Goal: Transaction & Acquisition: Purchase product/service

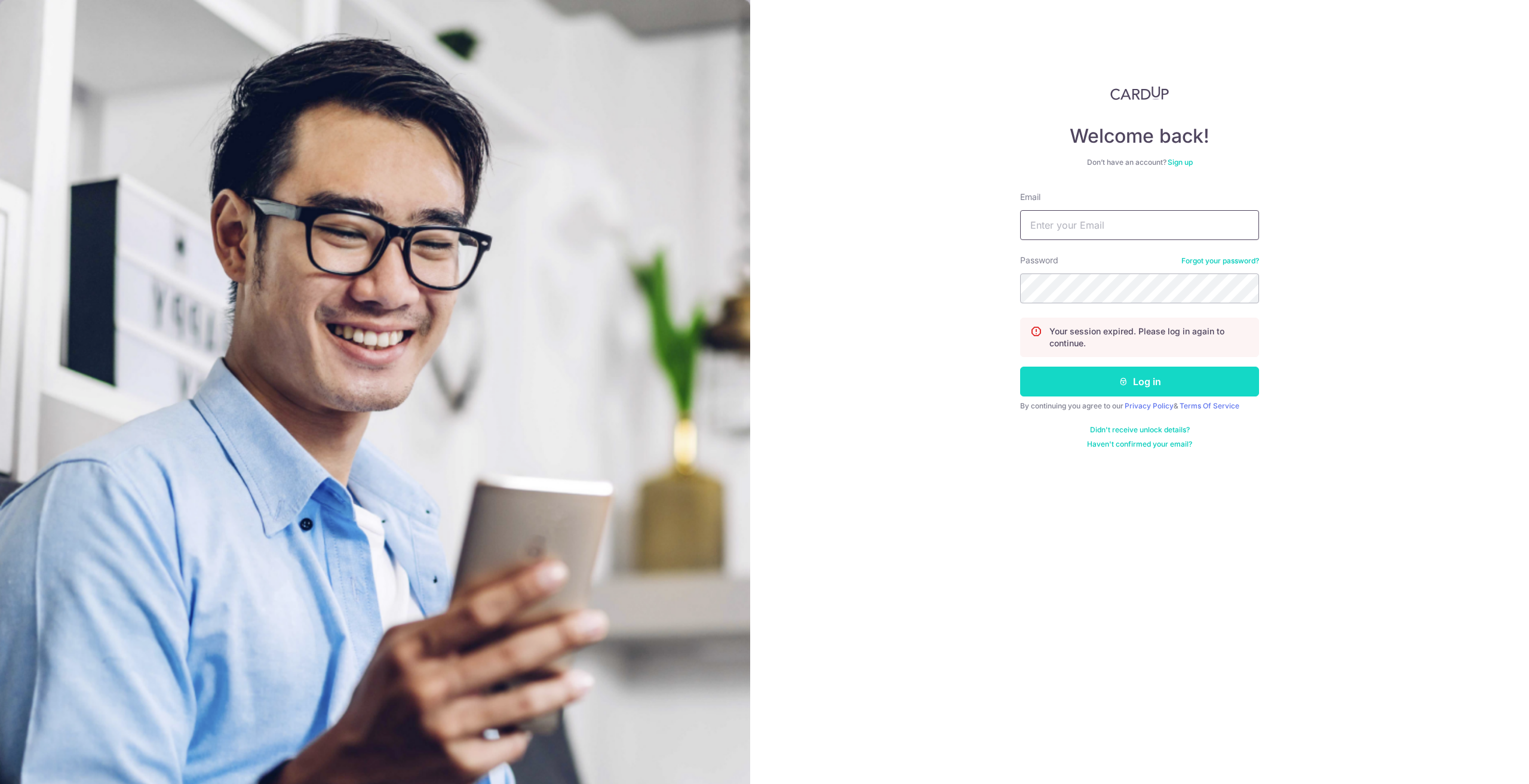
type input "tomlin83@gmail.com"
click at [1064, 379] on button "Log in" at bounding box center [1139, 382] width 239 height 30
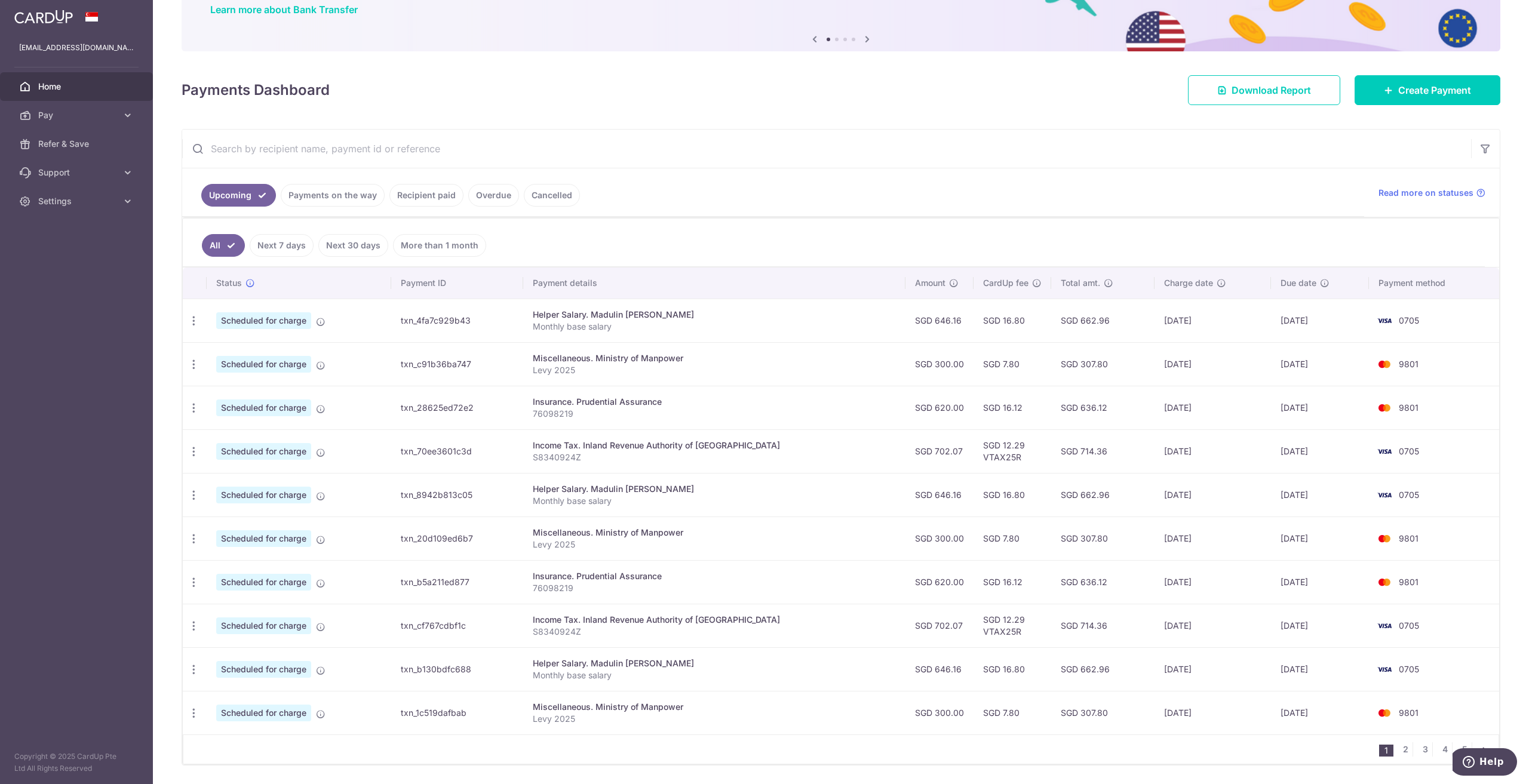
scroll to position [120, 0]
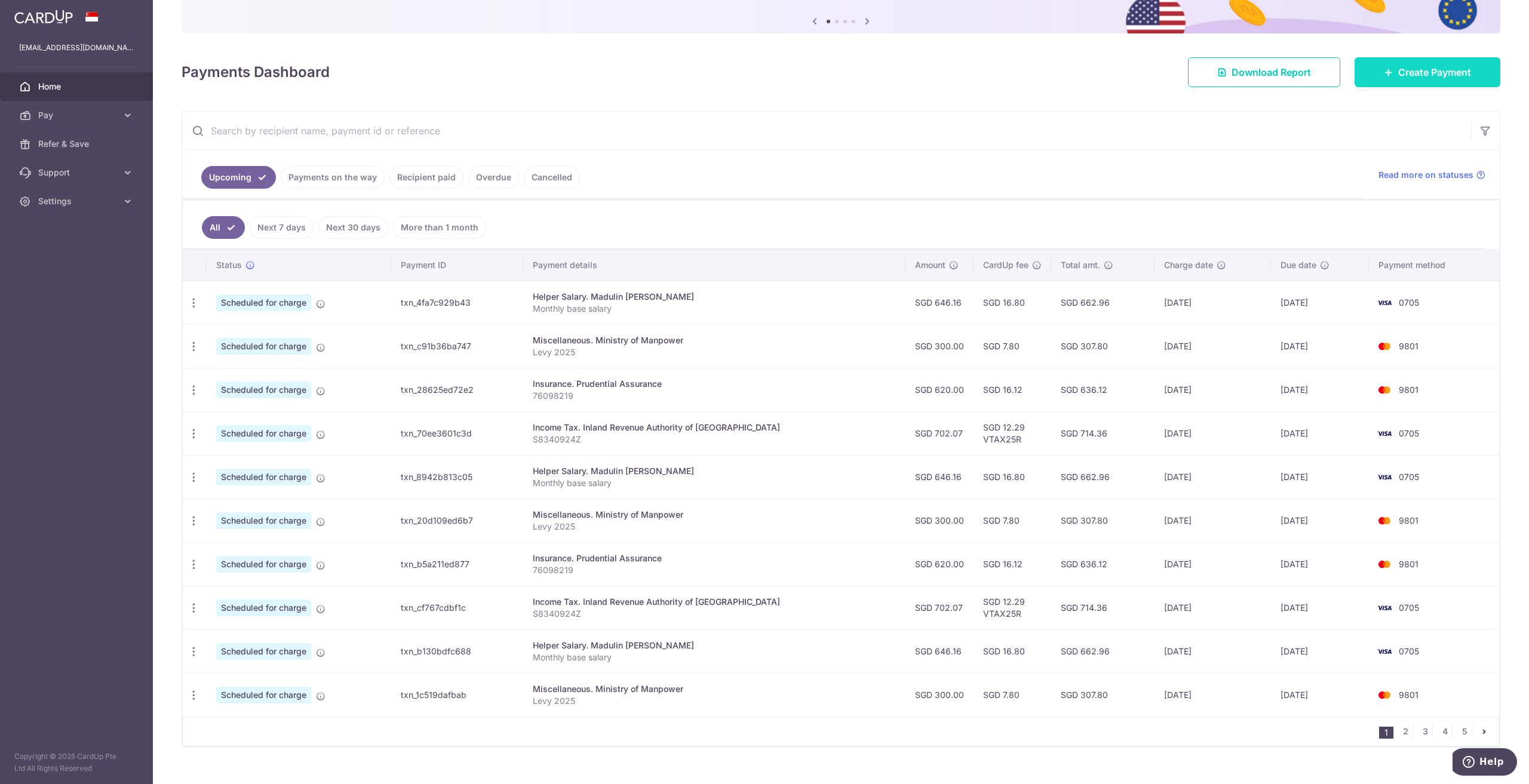
click at [1409, 71] on span "Create Payment" at bounding box center [1435, 72] width 73 height 14
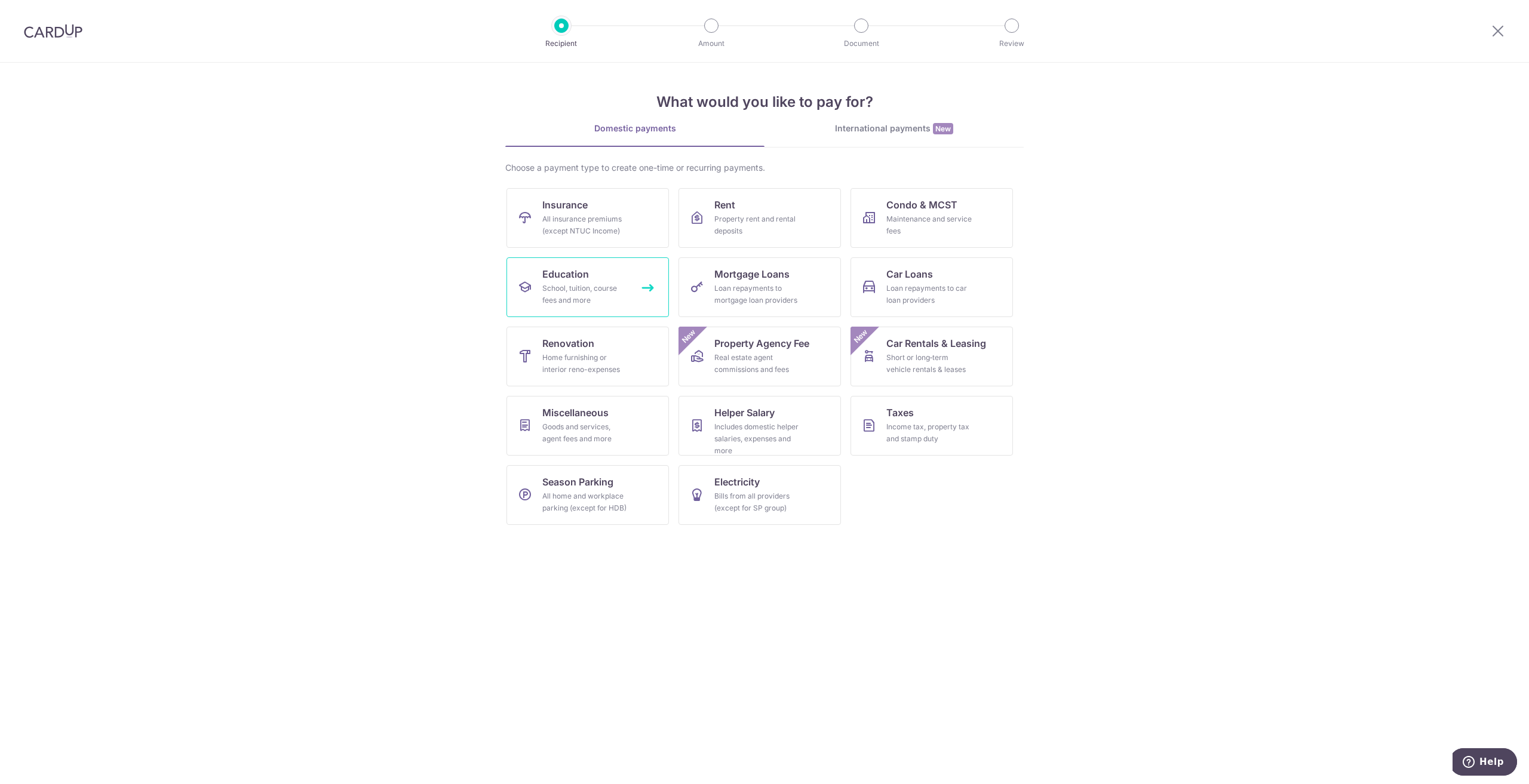
click at [606, 295] on div "School, tuition, course fees and more" at bounding box center [585, 294] width 86 height 24
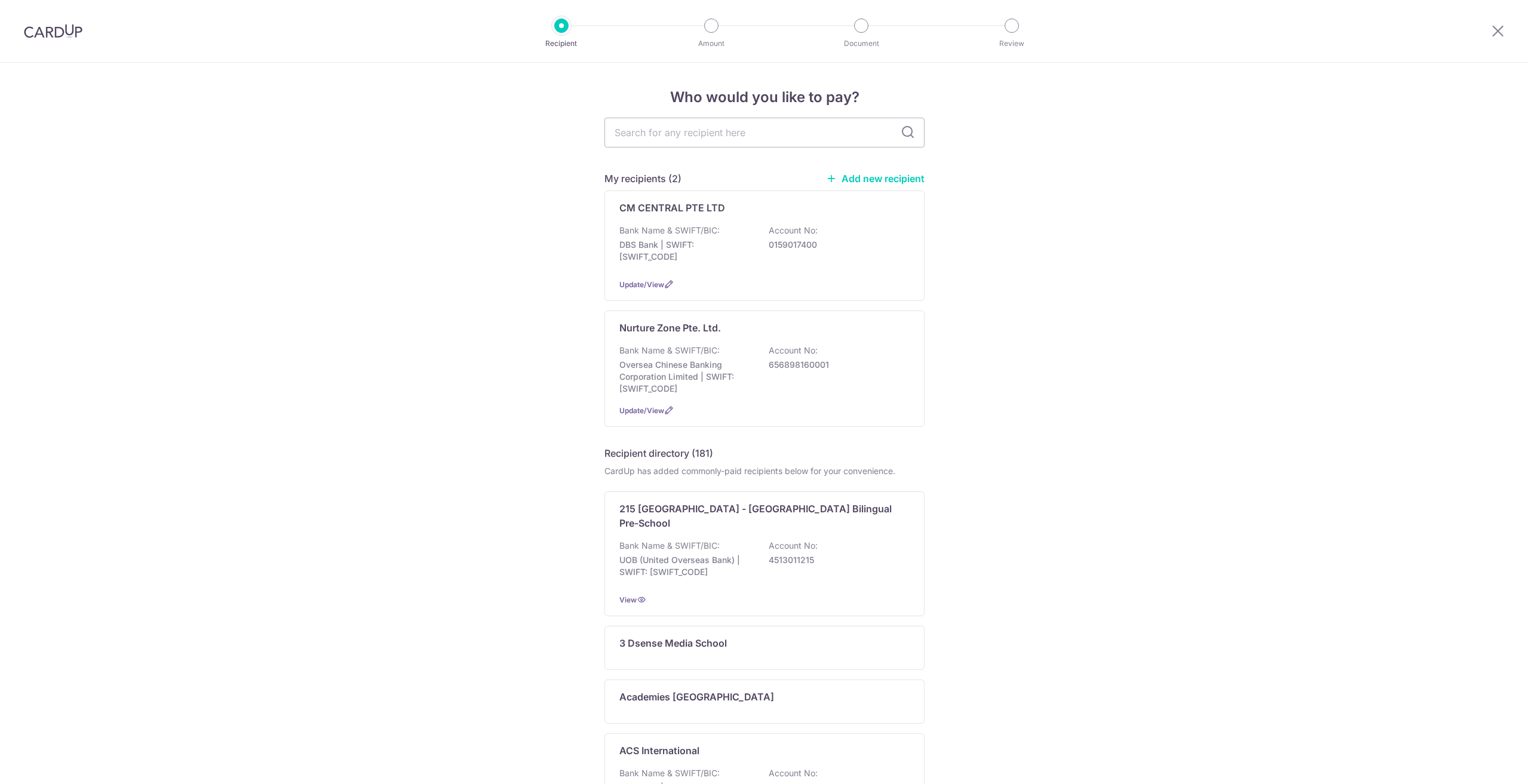
drag, startPoint x: 501, startPoint y: 304, endPoint x: 510, endPoint y: 303, distance: 9.1
click at [503, 306] on div "Who would you like to pay? My recipients (2) Add new recipient CM CENTRAL PTE L…" at bounding box center [764, 661] width 1529 height 1198
click at [823, 363] on p "656898160001" at bounding box center [835, 365] width 134 height 12
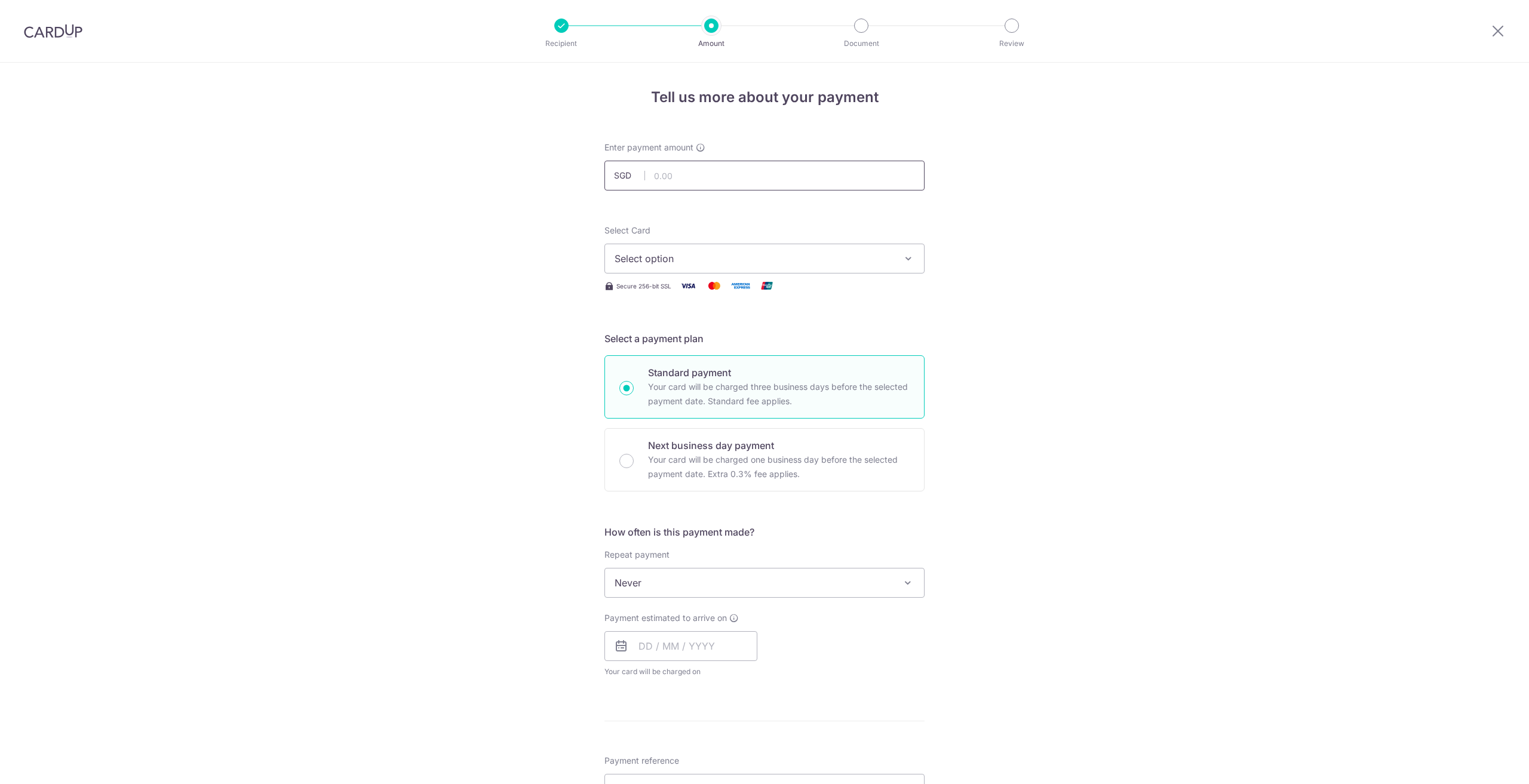
click at [1057, 314] on div "Tell us more about your payment Enter payment amount SGD Select Card Select opt…" at bounding box center [764, 603] width 1529 height 1080
click at [769, 174] on input "text" at bounding box center [764, 175] width 320 height 30
drag, startPoint x: 1138, startPoint y: 154, endPoint x: 1122, endPoint y: 158, distance: 16.5
click at [1124, 157] on div "Tell us more about your payment Enter payment amount SGD Select Card Select opt…" at bounding box center [764, 603] width 1529 height 1080
click at [715, 165] on input "text" at bounding box center [764, 175] width 320 height 30
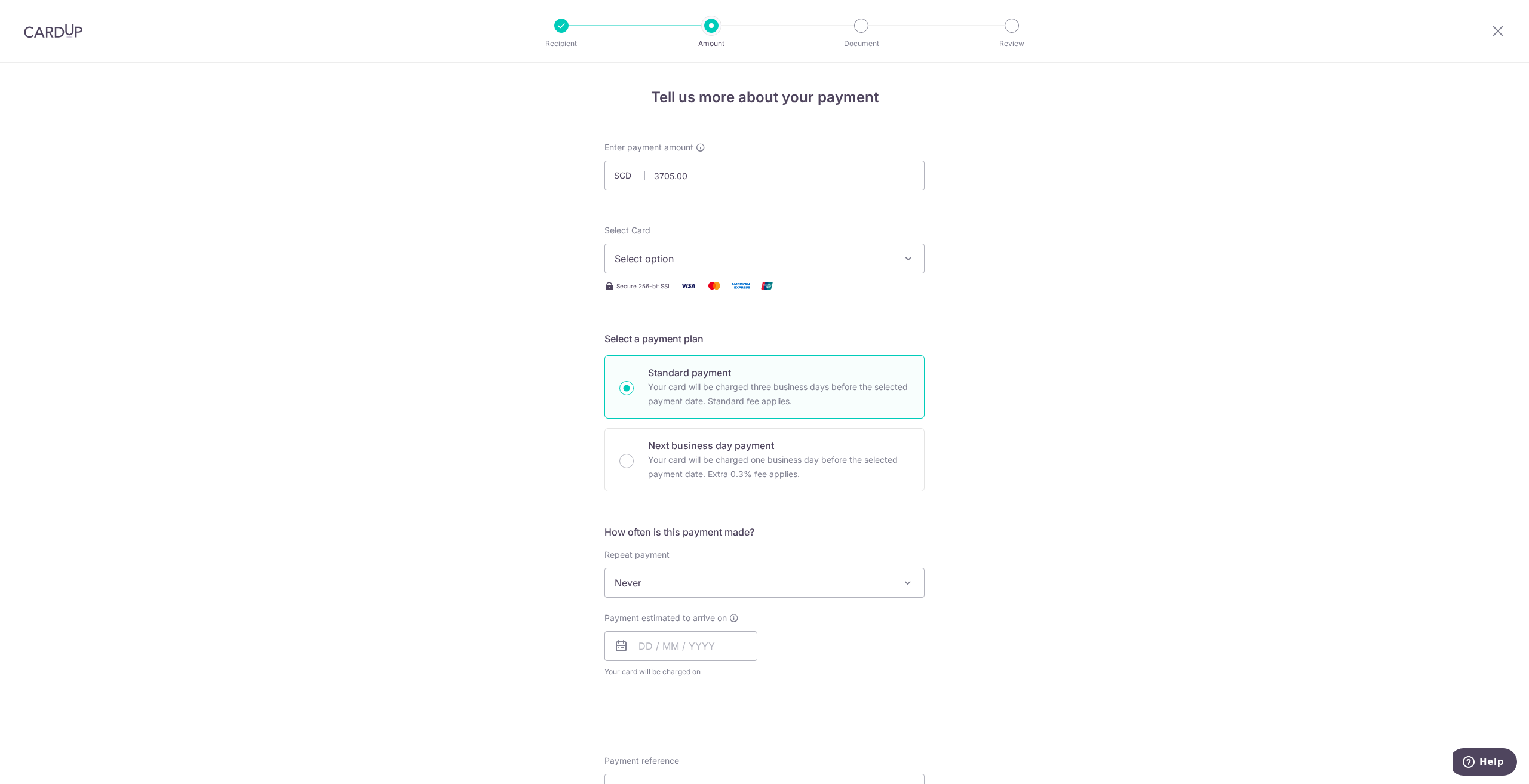
type input "3,705.00"
drag, startPoint x: 1017, startPoint y: 252, endPoint x: 994, endPoint y: 254, distance: 23.1
click at [1016, 252] on div "Tell us more about your payment Enter payment amount SGD 3,705.00 3705.00 Selec…" at bounding box center [764, 603] width 1529 height 1080
click at [903, 259] on icon "button" at bounding box center [909, 259] width 12 height 12
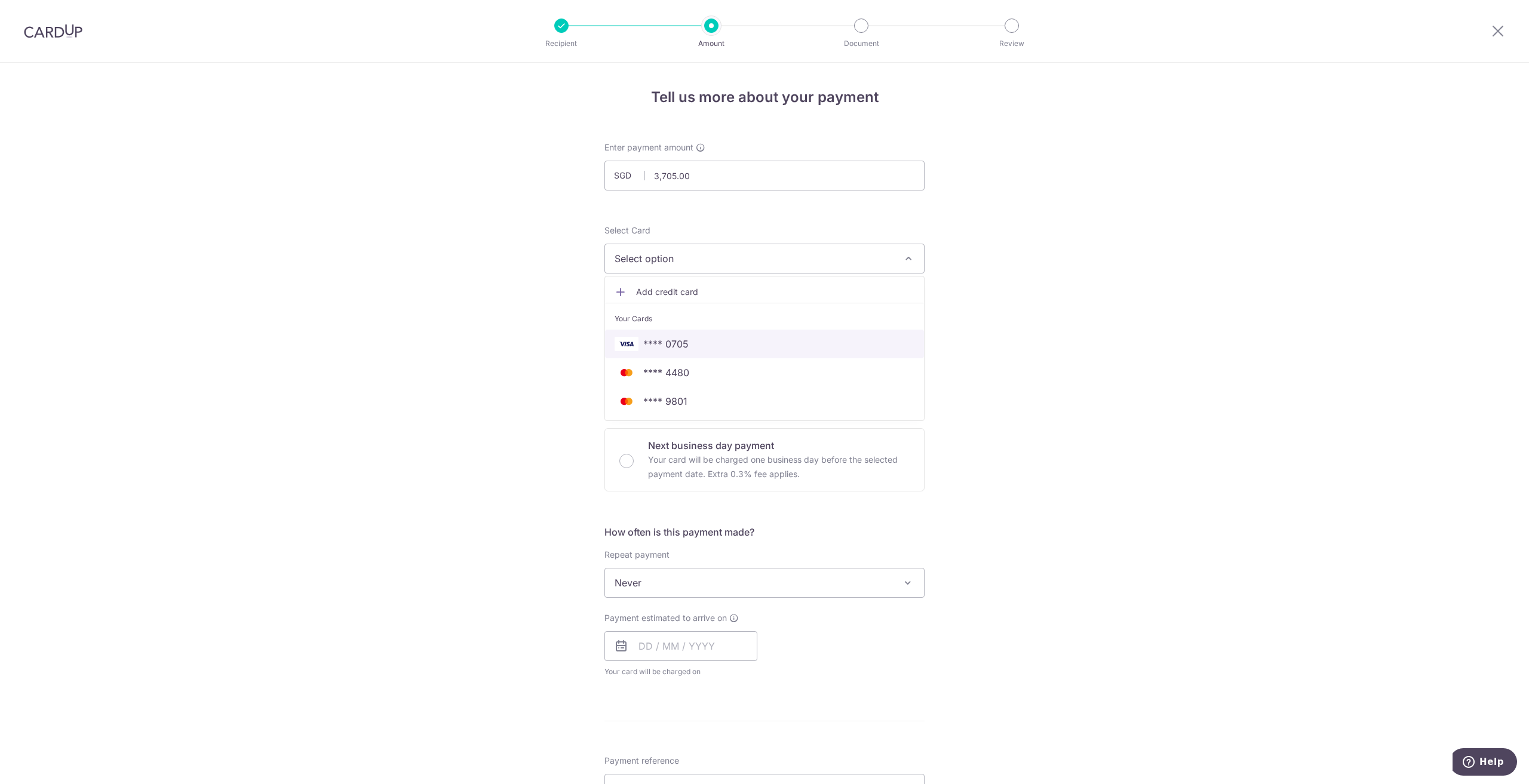
click at [674, 347] on span "**** 0705" at bounding box center [666, 344] width 45 height 14
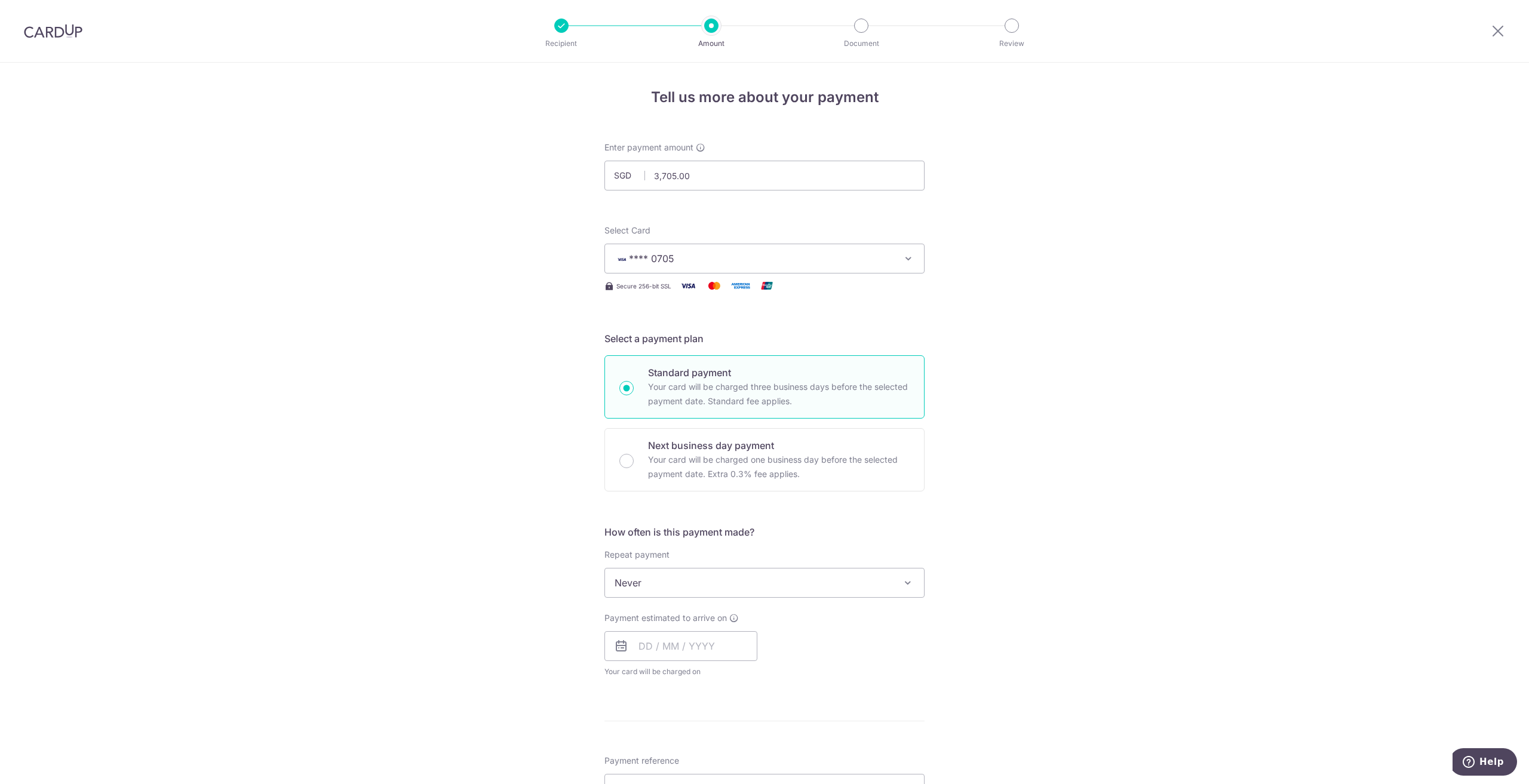
drag, startPoint x: 538, startPoint y: 399, endPoint x: 545, endPoint y: 395, distance: 8.1
click at [540, 399] on div "Tell us more about your payment Enter payment amount SGD 3,705.00 3705.00 Selec…" at bounding box center [764, 603] width 1529 height 1080
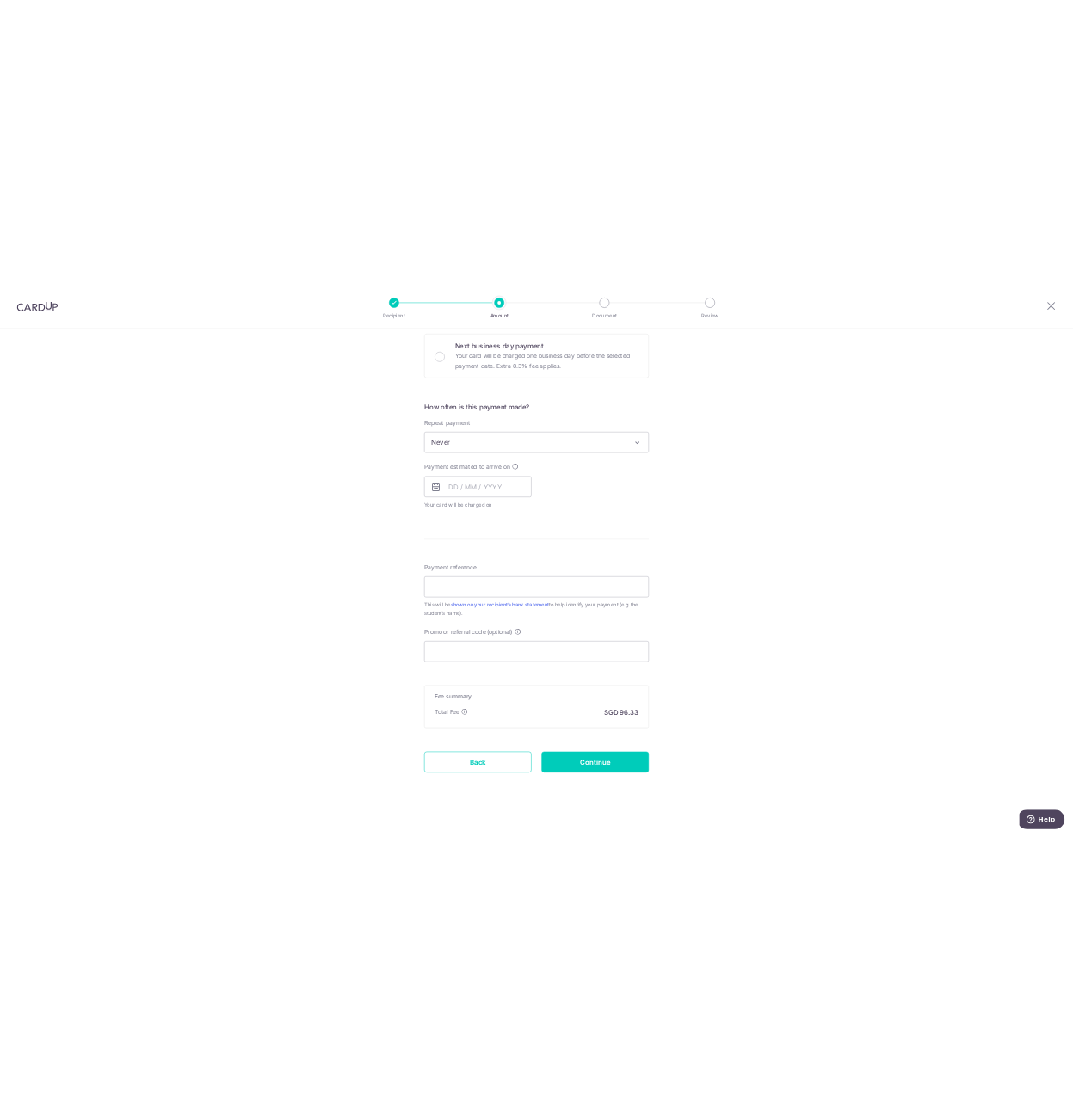
scroll to position [517, 0]
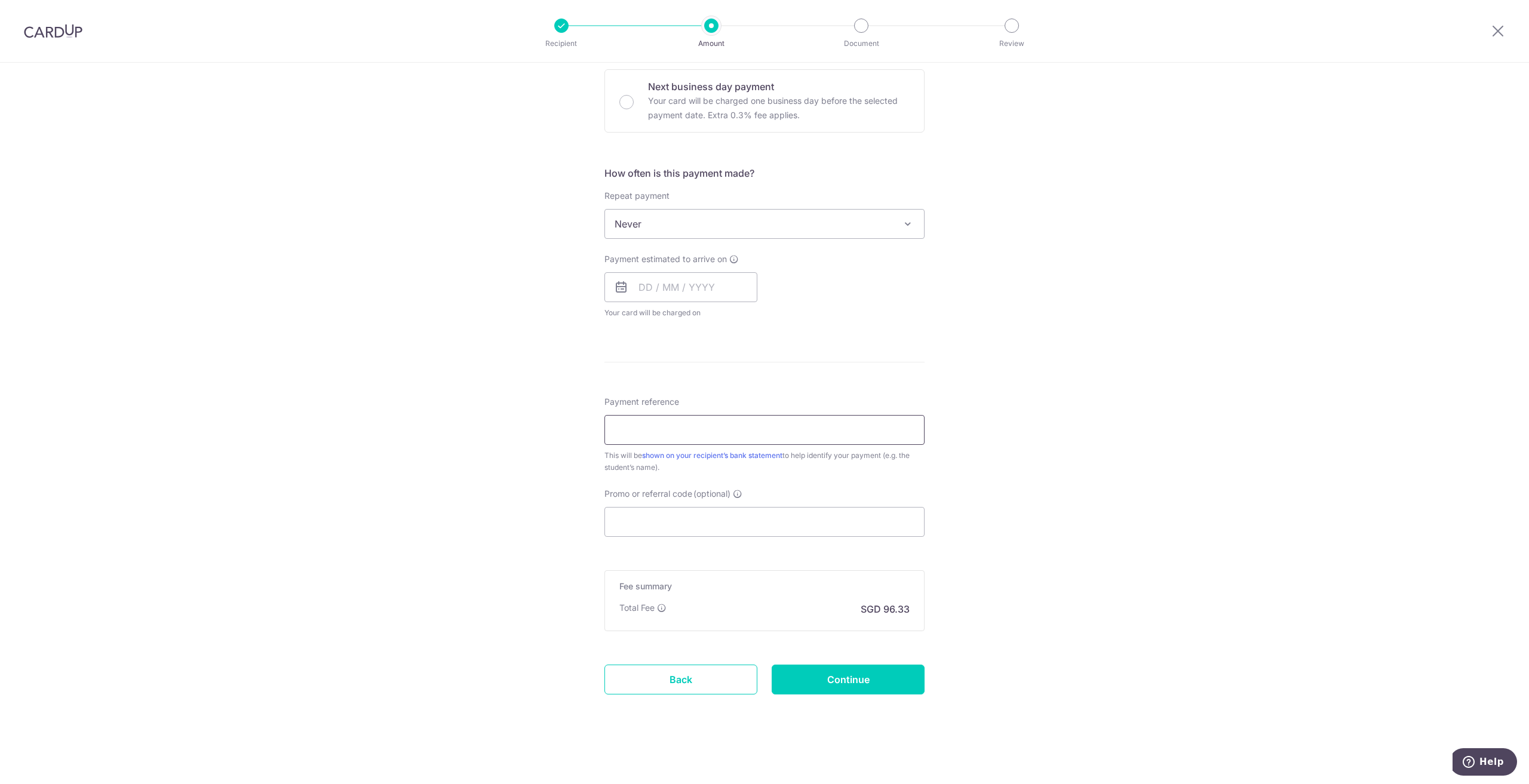
click at [658, 424] on input "Payment reference" at bounding box center [764, 430] width 320 height 30
click at [818, 437] on input "Payment reference" at bounding box center [764, 430] width 320 height 30
click at [1085, 439] on div "Tell us more about your payment Enter payment amount SGD 3,705.00 3705.00 Selec…" at bounding box center [764, 244] width 1529 height 1080
drag, startPoint x: 859, startPoint y: 318, endPoint x: 850, endPoint y: 321, distance: 9.5
click at [858, 318] on div "Payment estimated to arrive on Your card will be charged on for the first payme…" at bounding box center [764, 286] width 335 height 66
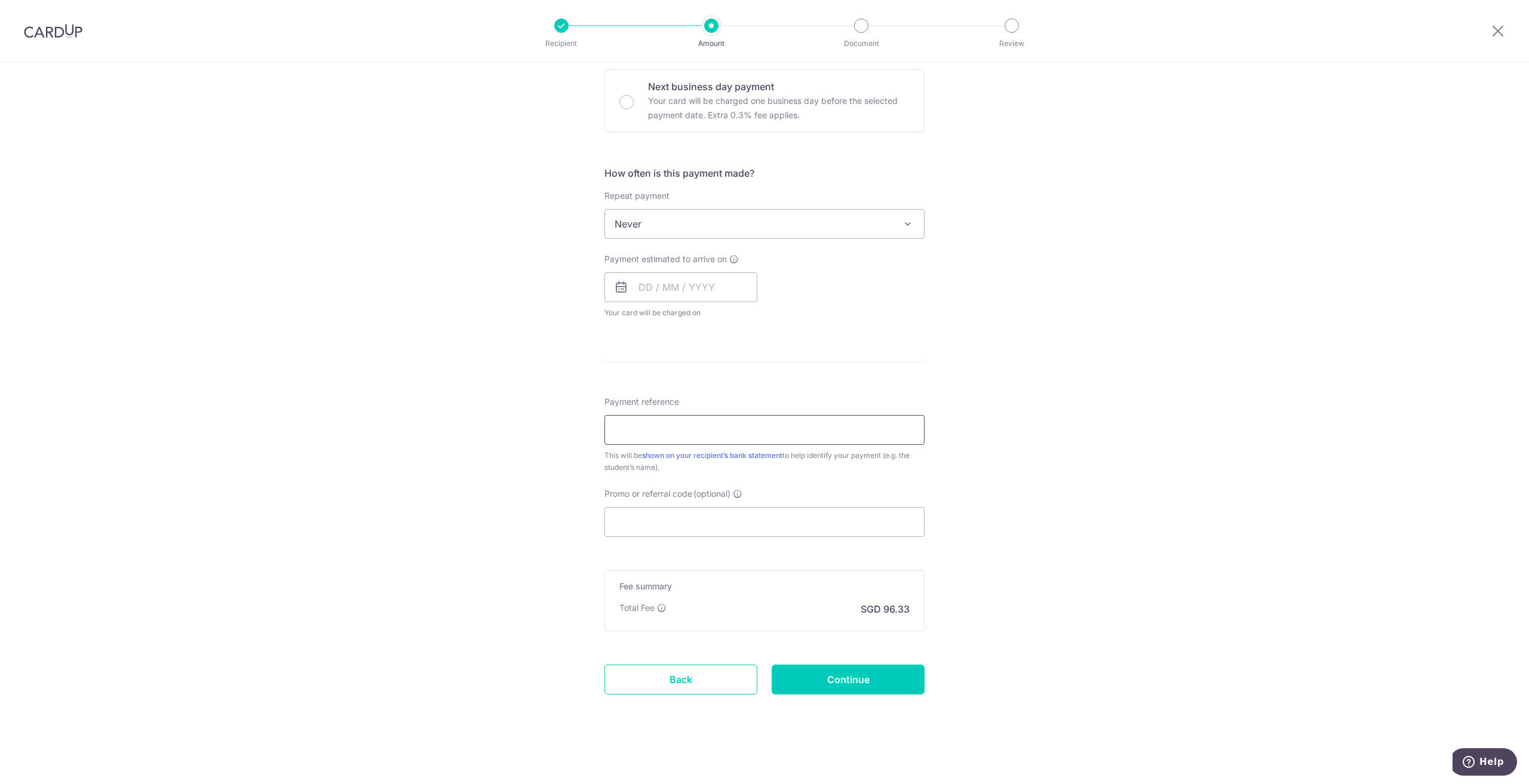
click at [674, 437] on input "Payment reference" at bounding box center [764, 430] width 320 height 30
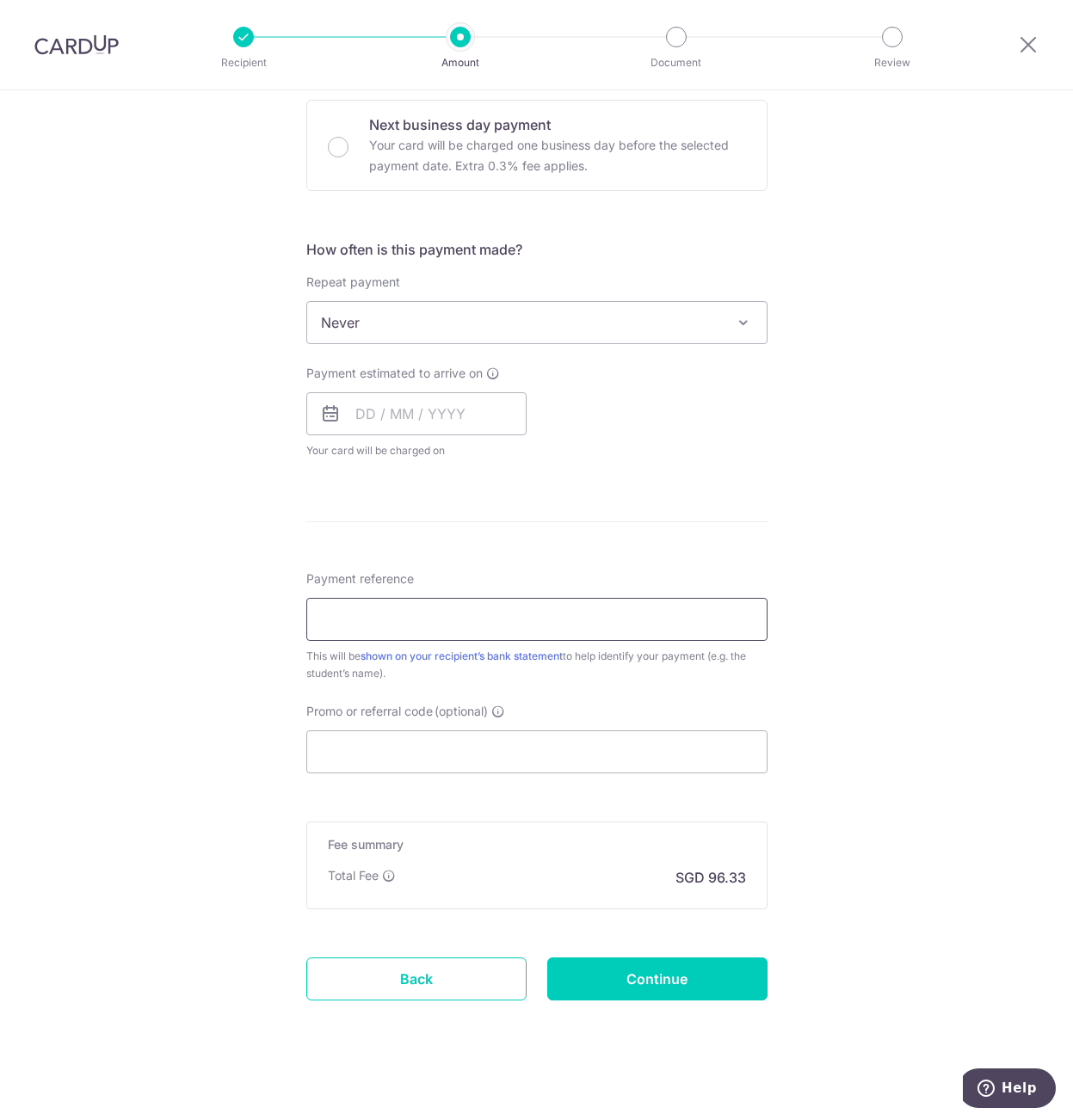
click at [484, 616] on input "Payment reference" at bounding box center [536, 619] width 461 height 43
click at [415, 614] on input "Payment reference" at bounding box center [536, 619] width 461 height 43
type input "CM025-2025-Q4-027 Leo Chang"
click at [270, 660] on div "Tell us more about your payment Enter payment amount SGD 3,705.00 3705.00 Selec…" at bounding box center [536, 351] width 1073 height 1556
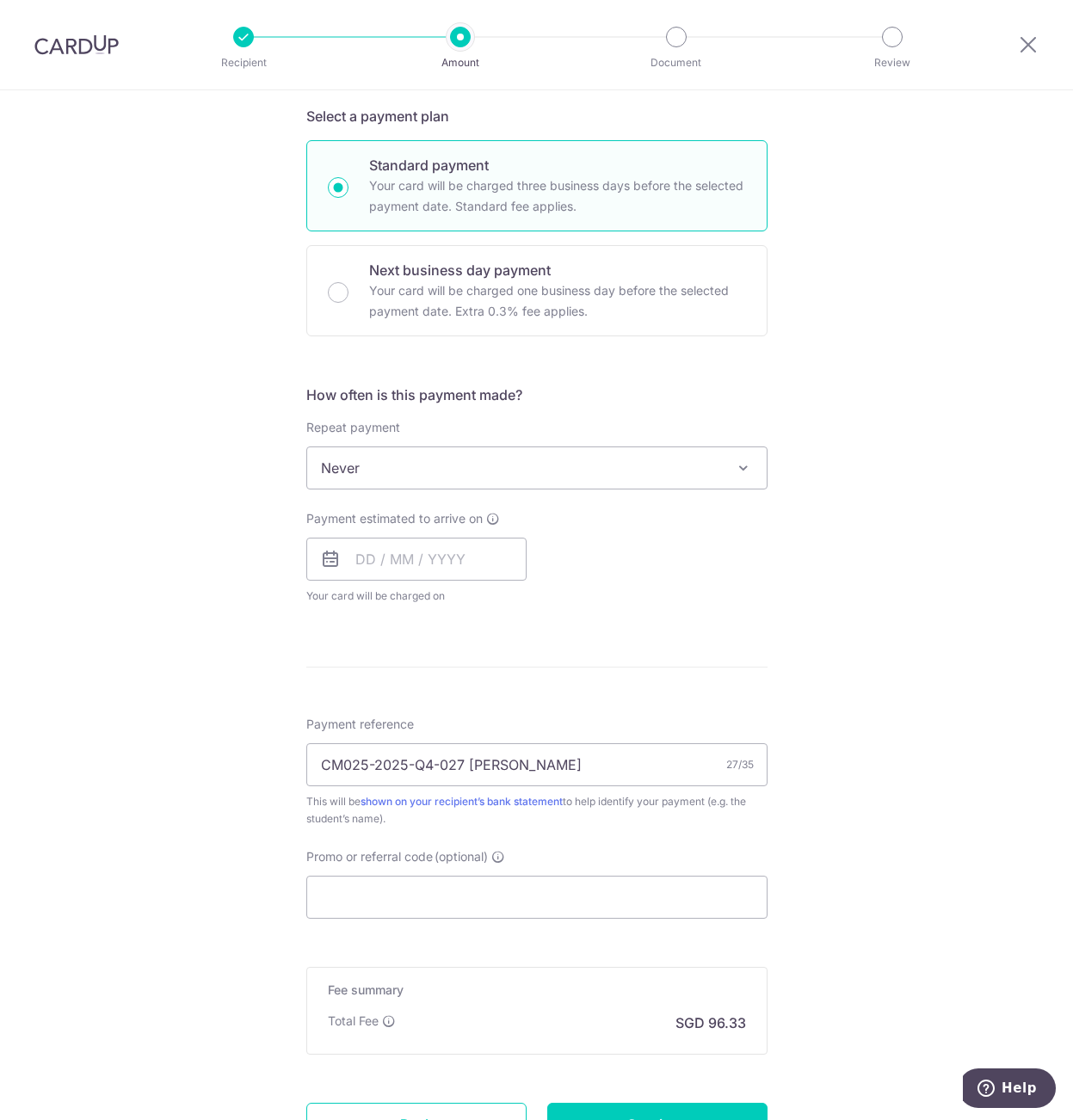
scroll to position [345, 0]
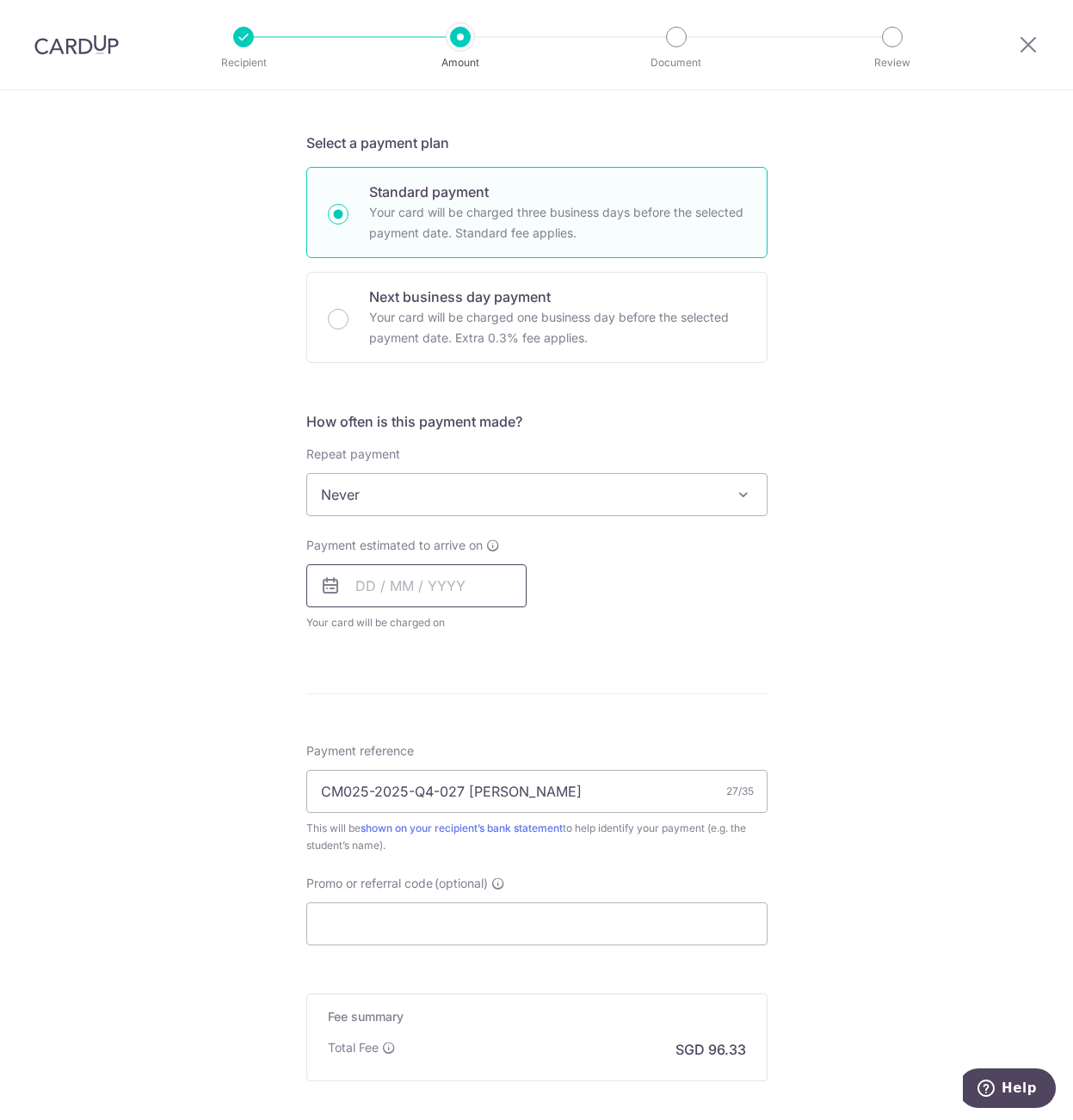
click at [462, 583] on input "text" at bounding box center [416, 586] width 220 height 43
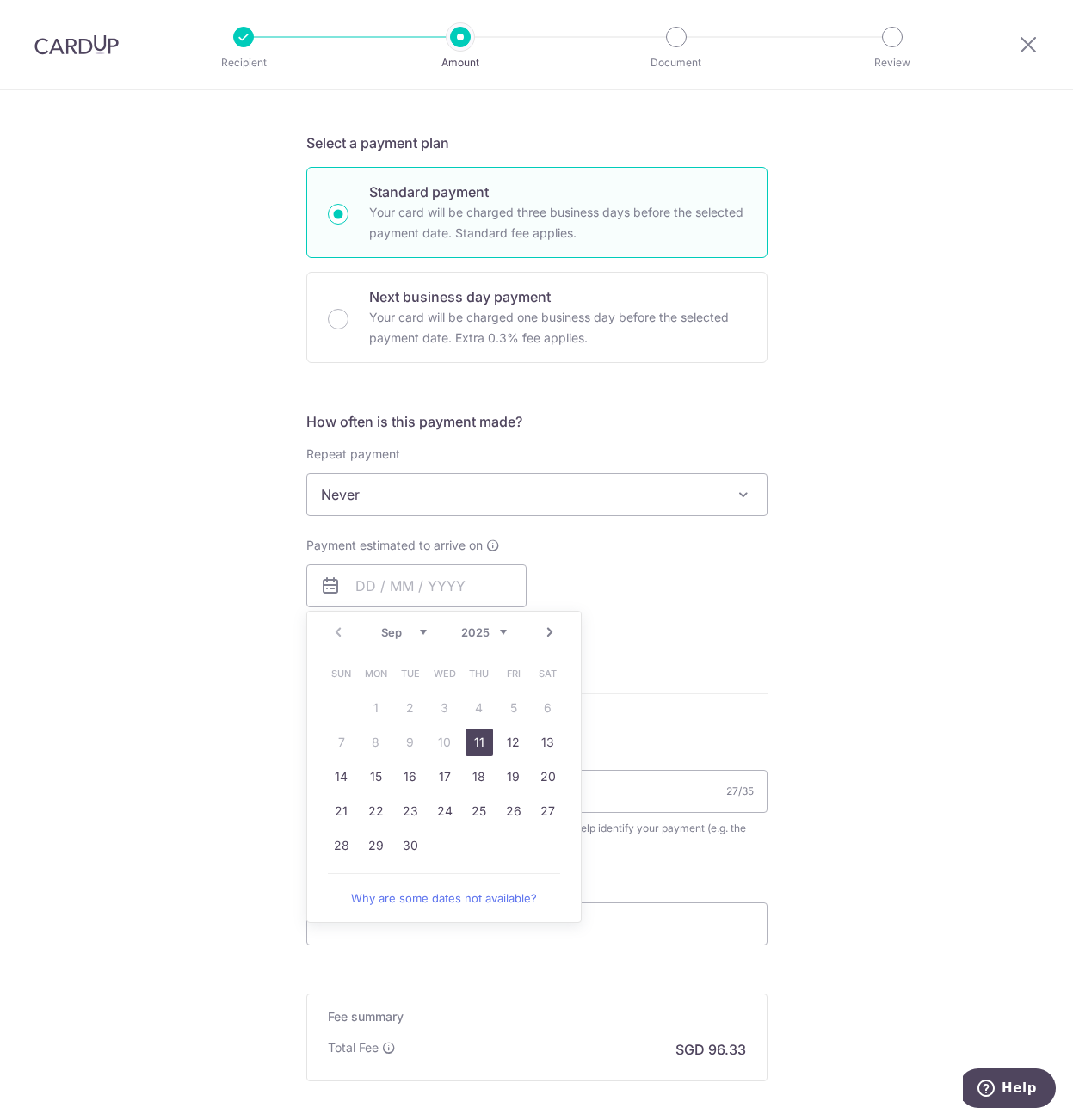
click at [330, 703] on table "Sun Mon Tue Wed Thu Fri Sat 1 2 3 4 5 6 7 8 9 10 11 12 13 14 15 16 17 18 19 20 …" at bounding box center [444, 759] width 241 height 206
click at [472, 741] on link "11" at bounding box center [480, 742] width 28 height 28
type input "11/09/2025"
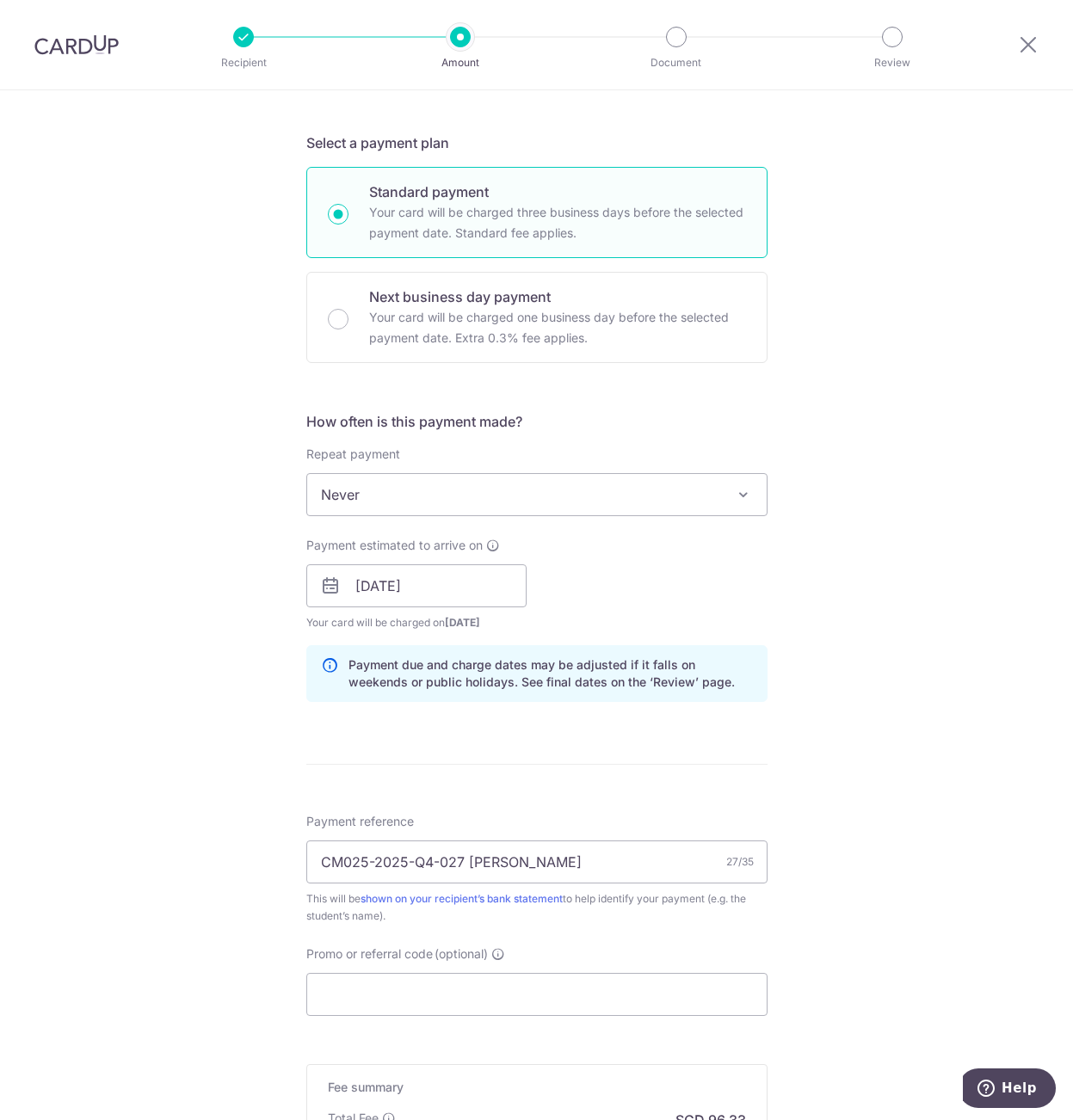
click at [885, 656] on div "Tell us more about your payment Enter payment amount SGD 3,705.00 3705.00 Selec…" at bounding box center [536, 559] width 1073 height 1627
click at [284, 787] on div "Tell us more about your payment Enter payment amount SGD 3,705.00 3705.00 Selec…" at bounding box center [536, 559] width 1073 height 1627
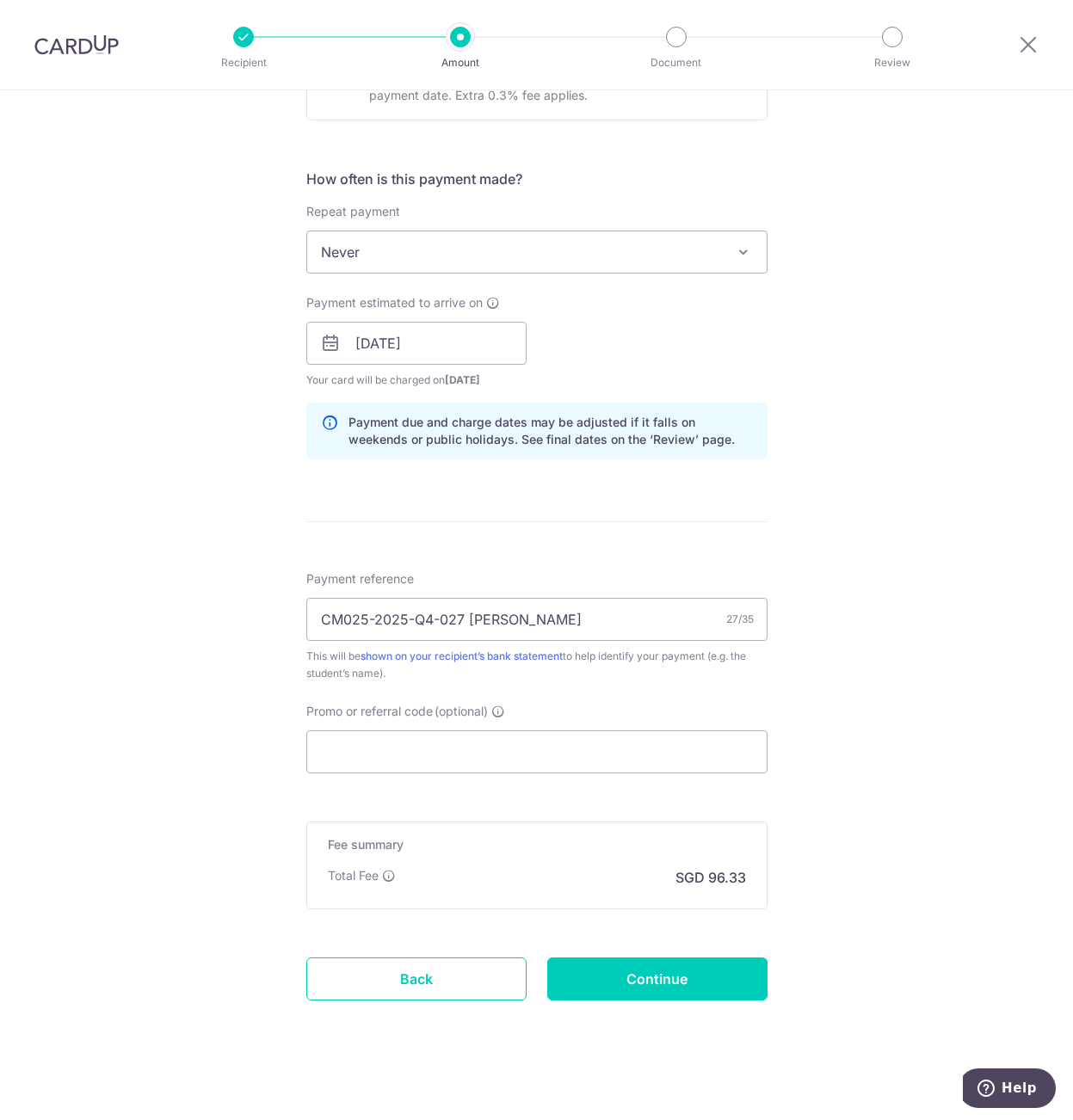
scroll to position [597, 0]
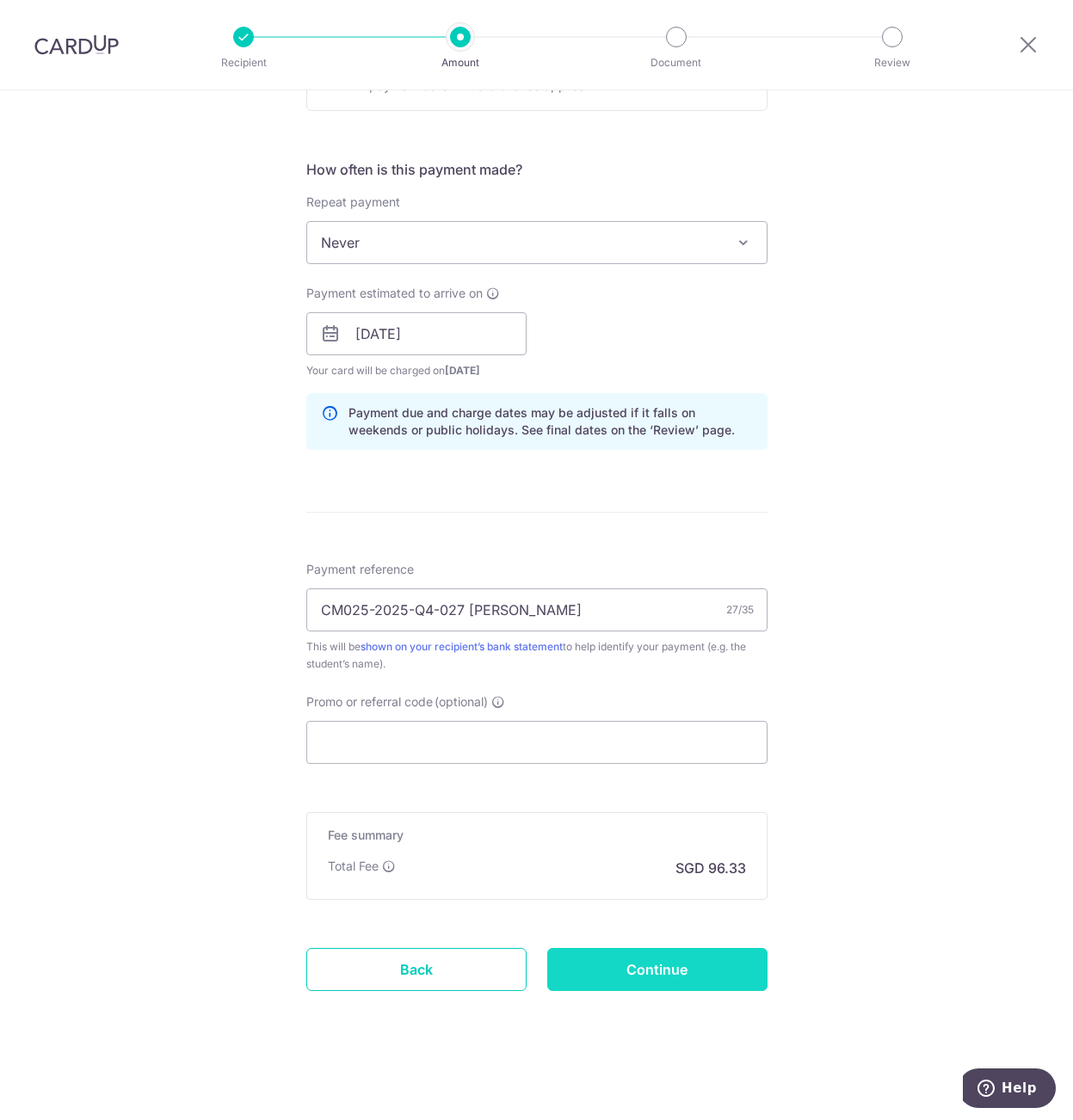
click at [713, 964] on input "Continue" at bounding box center [657, 969] width 220 height 43
type input "Create Schedule"
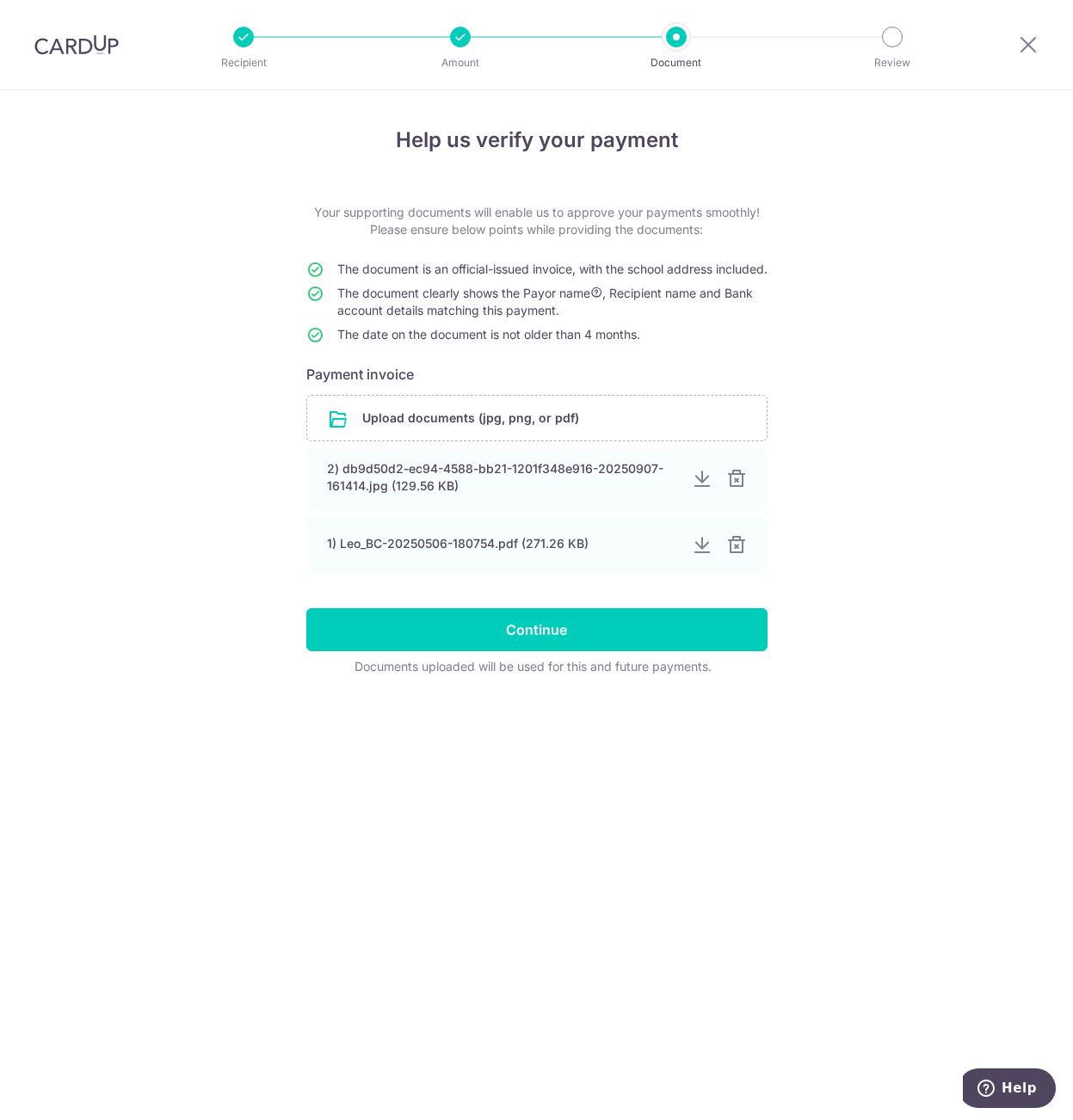
click at [924, 620] on div "Help us verify your payment Your supporting documents will enable us to approve…" at bounding box center [536, 605] width 1073 height 1029
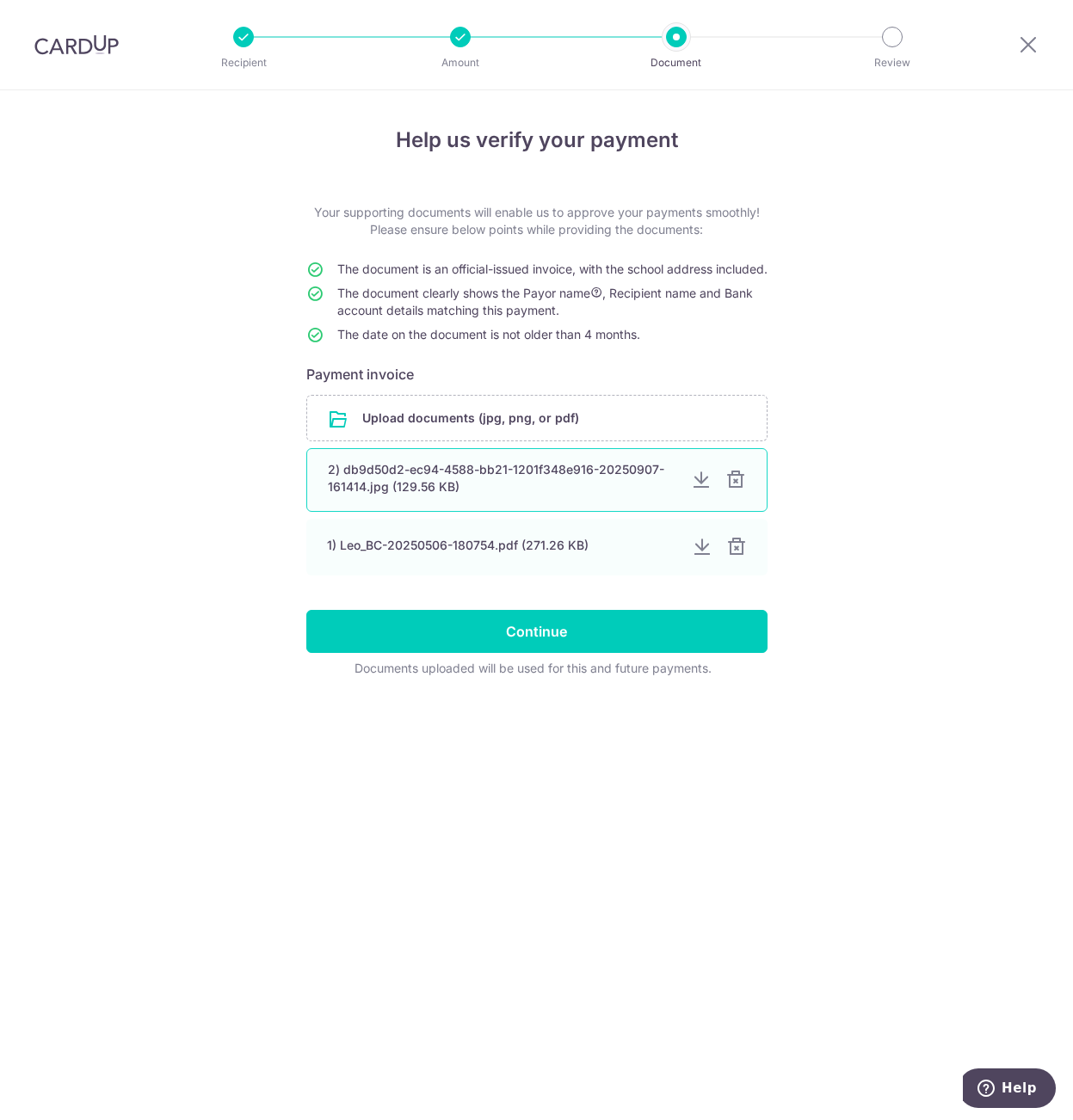
click at [731, 491] on div at bounding box center [736, 480] width 21 height 21
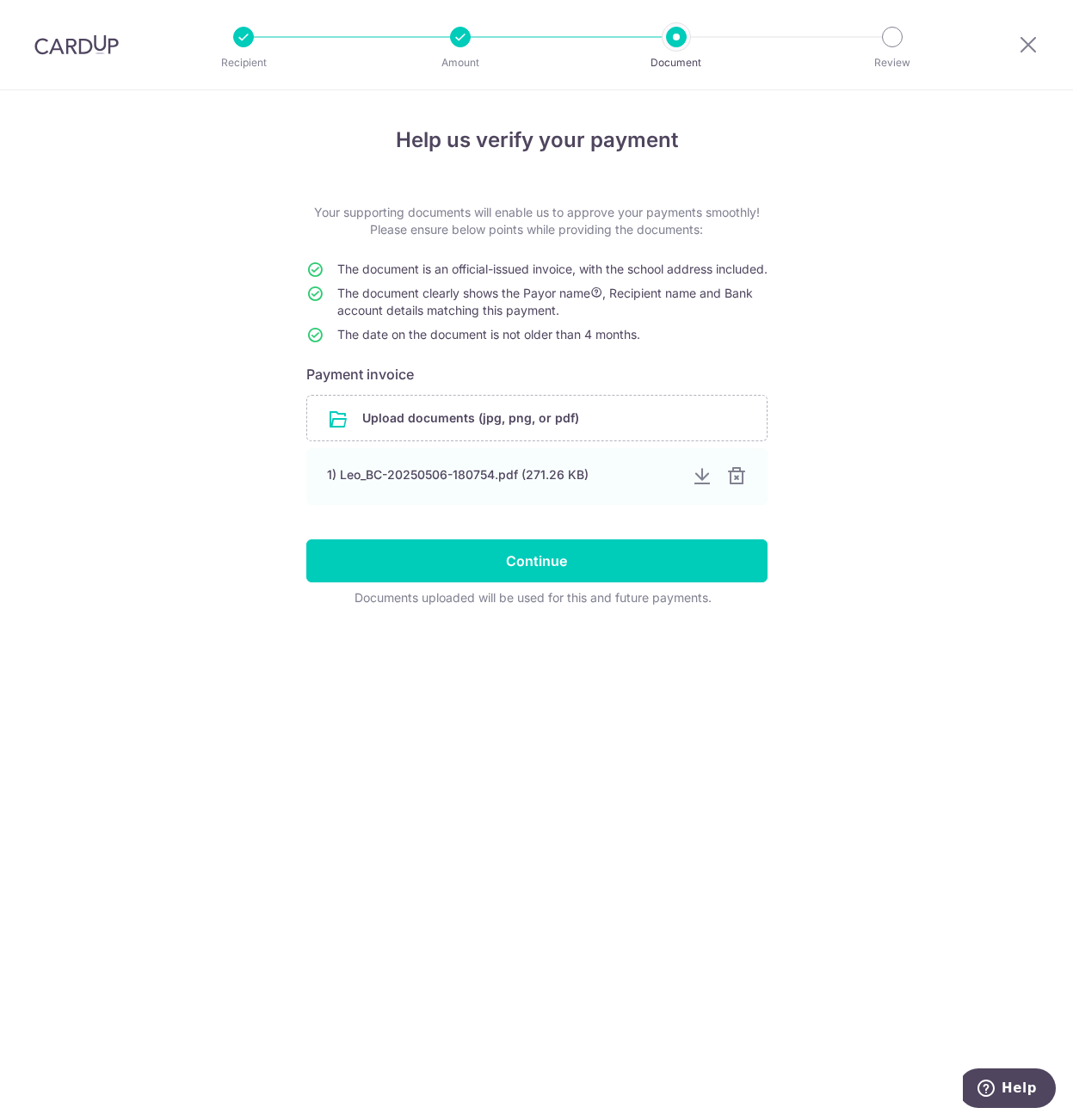
click at [810, 539] on div "Help us verify your payment Your supporting documents will enable us to approve…" at bounding box center [536, 605] width 1073 height 1029
click at [452, 441] on input "file" at bounding box center [536, 418] width 460 height 45
click at [384, 432] on input "file" at bounding box center [536, 418] width 460 height 45
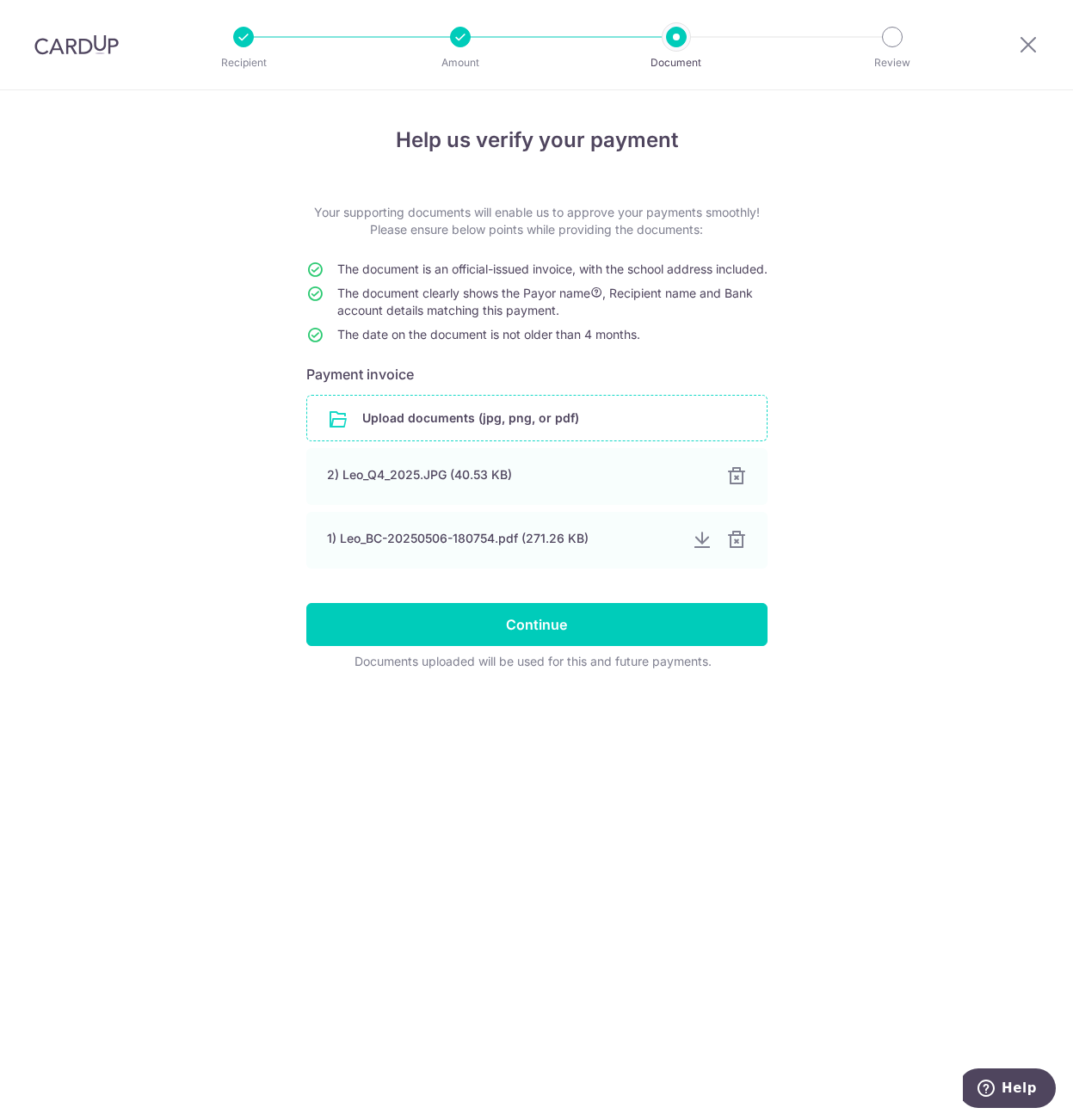
drag, startPoint x: 612, startPoint y: 843, endPoint x: 477, endPoint y: 823, distance: 136.5
click at [612, 843] on div "Help us verify your payment Your supporting documents will enable us to approve…" at bounding box center [536, 605] width 1073 height 1029
click at [411, 641] on input "Continue" at bounding box center [536, 624] width 461 height 43
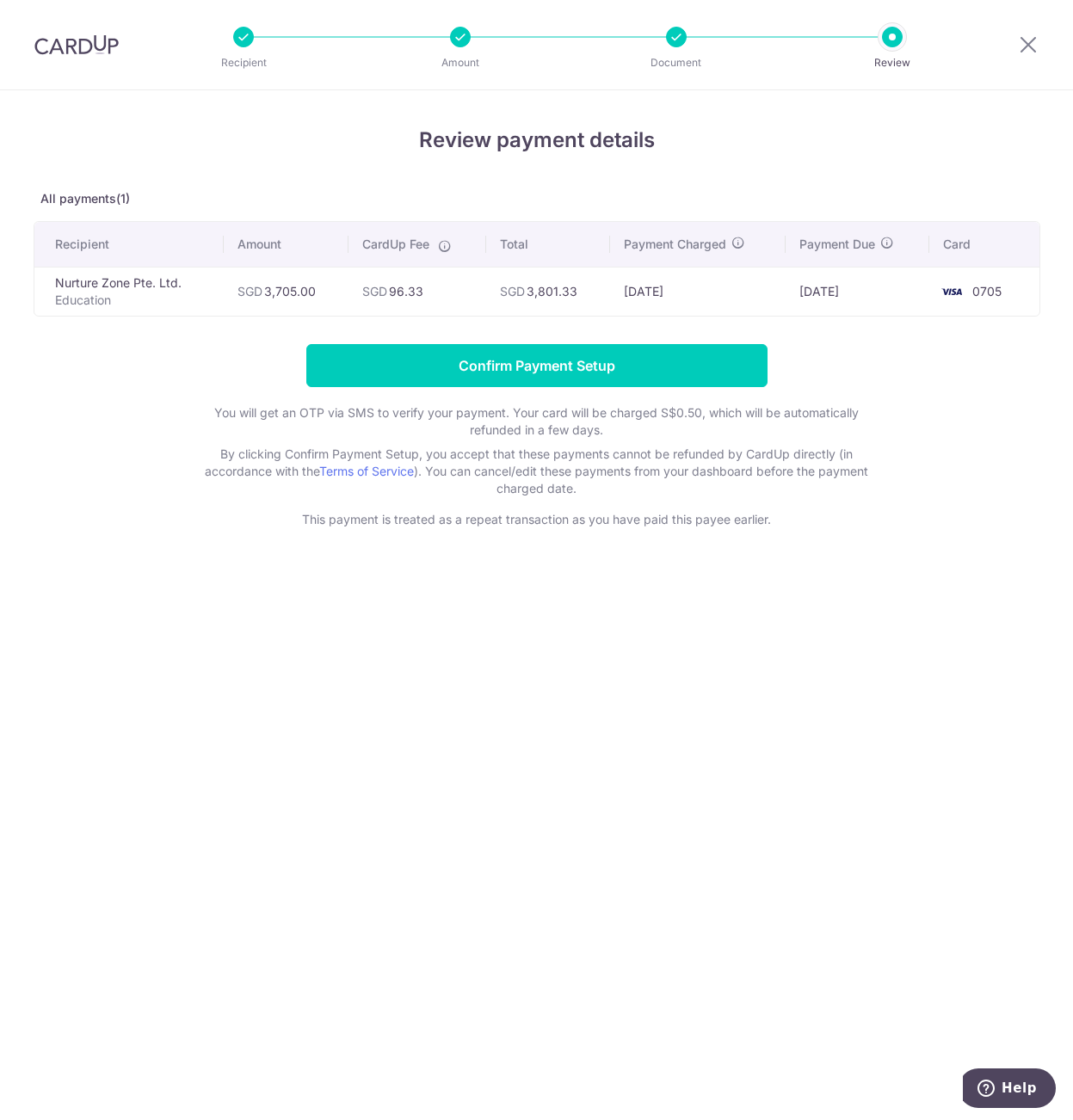
drag, startPoint x: 236, startPoint y: 688, endPoint x: 273, endPoint y: 682, distance: 37.5
click at [250, 685] on div "Review payment details All payments(1) Recipient Amount CardUp Fee Total Paymen…" at bounding box center [536, 605] width 1073 height 1029
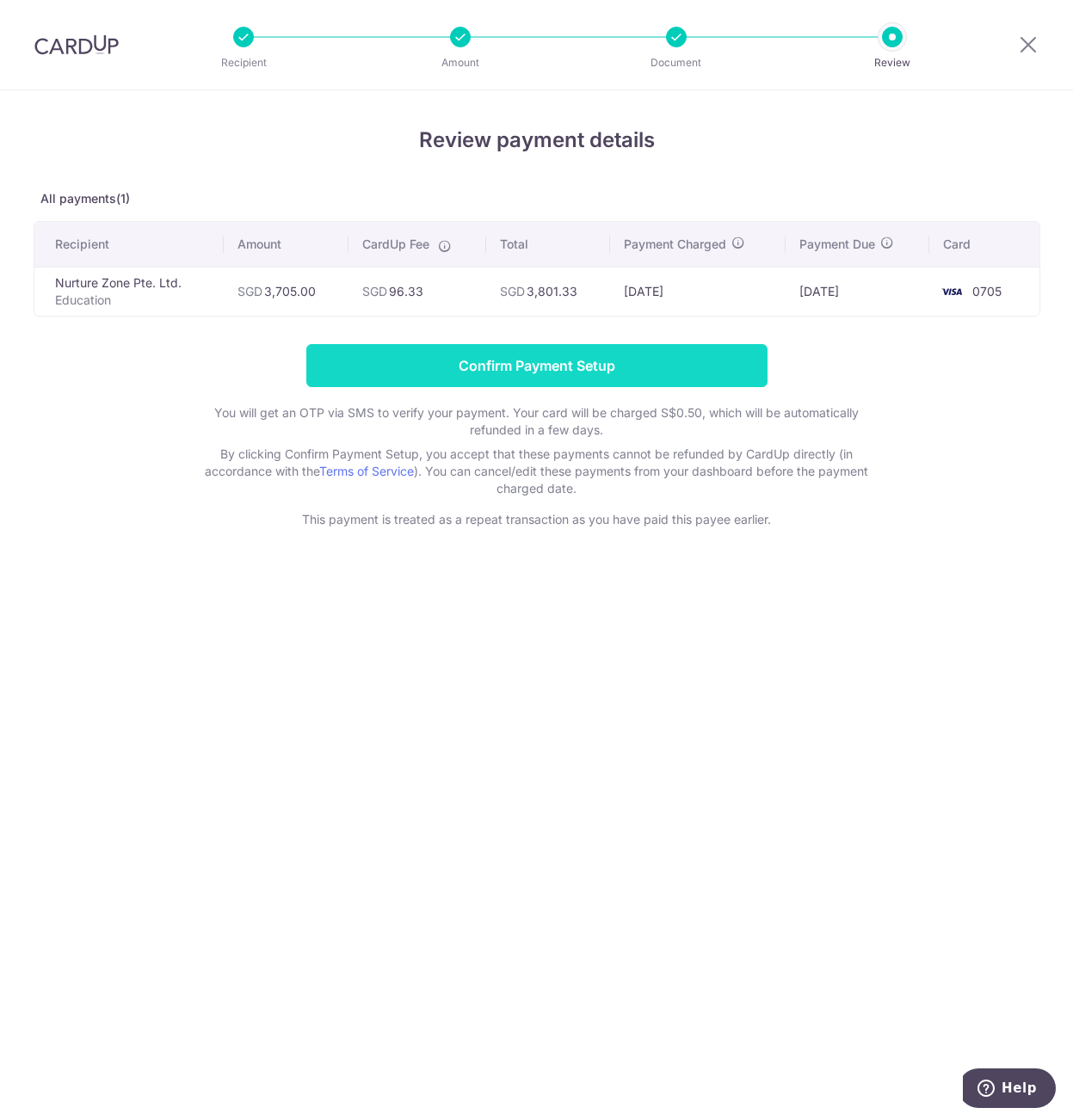
click at [564, 375] on input "Confirm Payment Setup" at bounding box center [536, 366] width 461 height 43
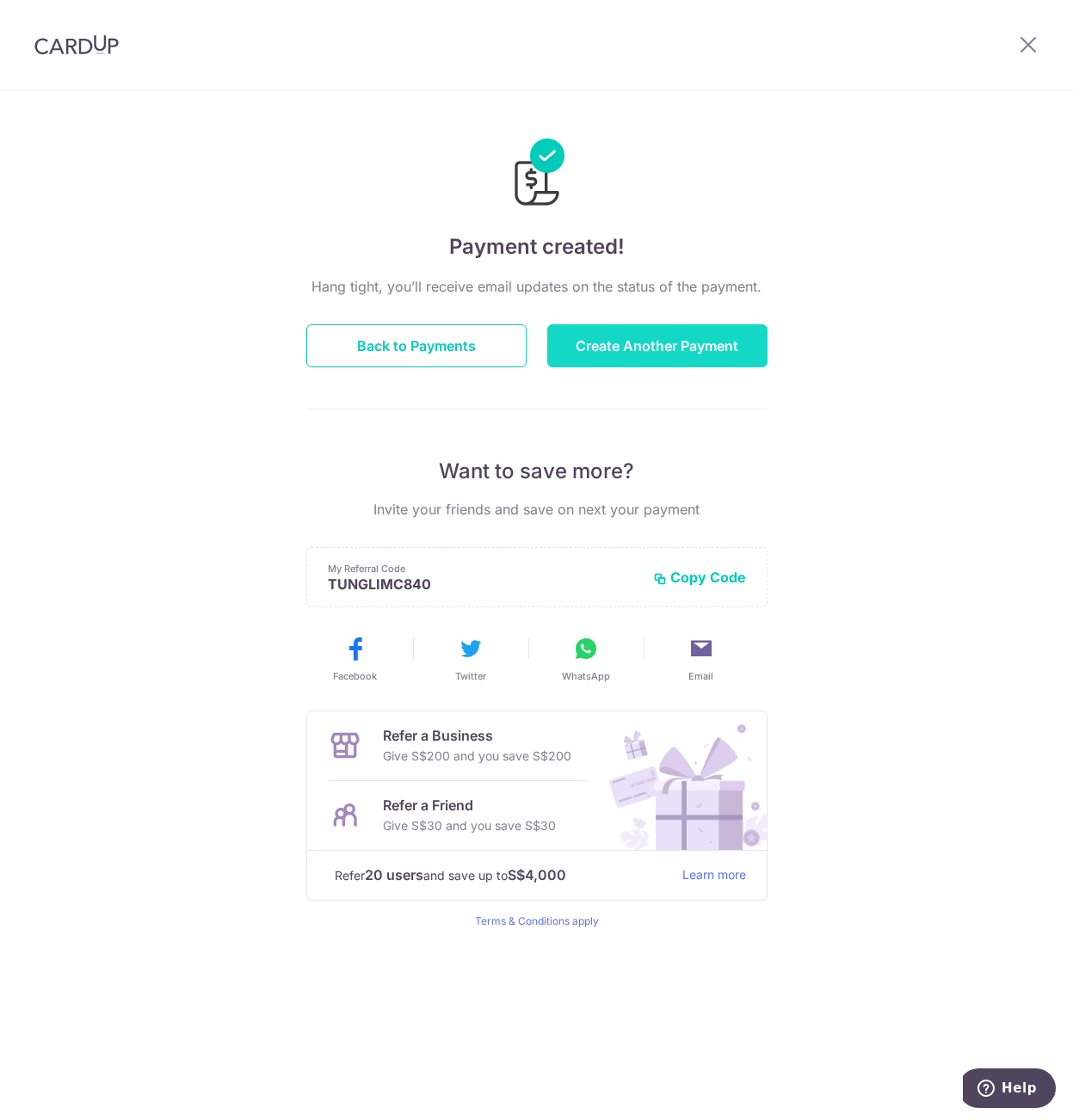
click at [653, 347] on button "Create Another Payment" at bounding box center [657, 346] width 220 height 43
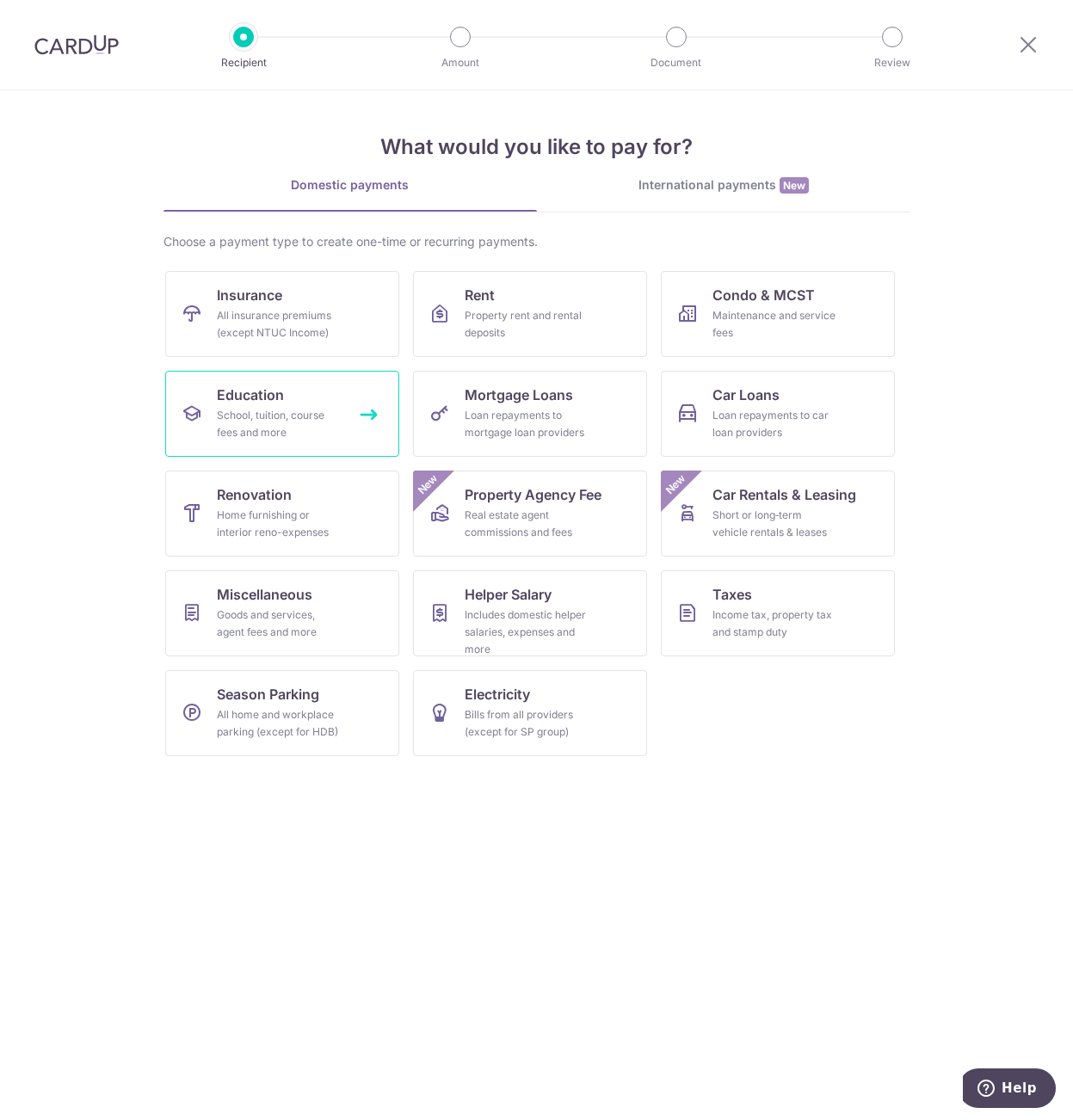
click at [296, 404] on link "Education School, tuition, course fees and more" at bounding box center [282, 414] width 234 height 86
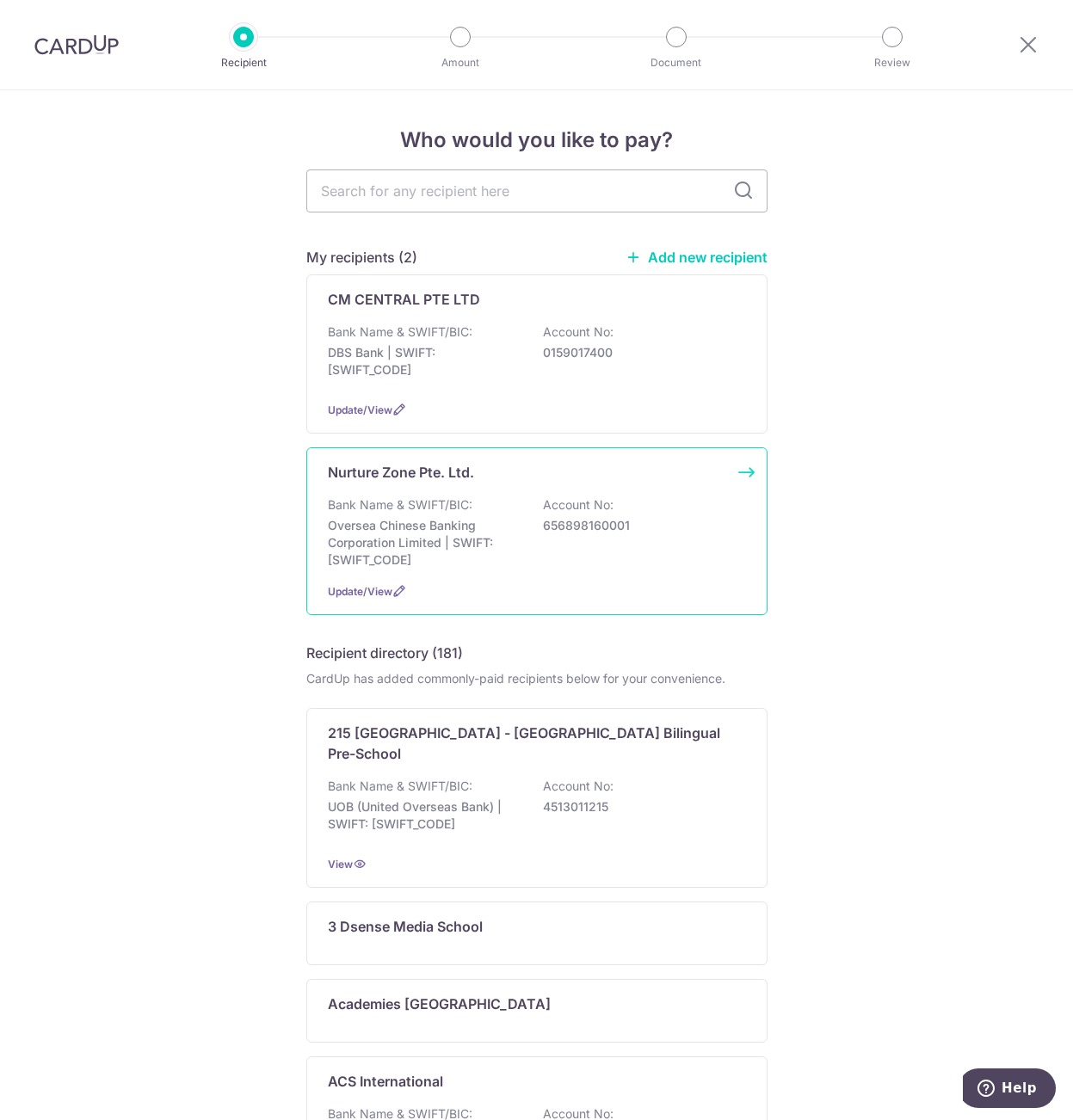
click at [516, 513] on div "Bank Name & SWIFT/BIC: Oversea Chinese Banking Corporation Limited | SWIFT: [SW…" at bounding box center [536, 533] width 418 height 72
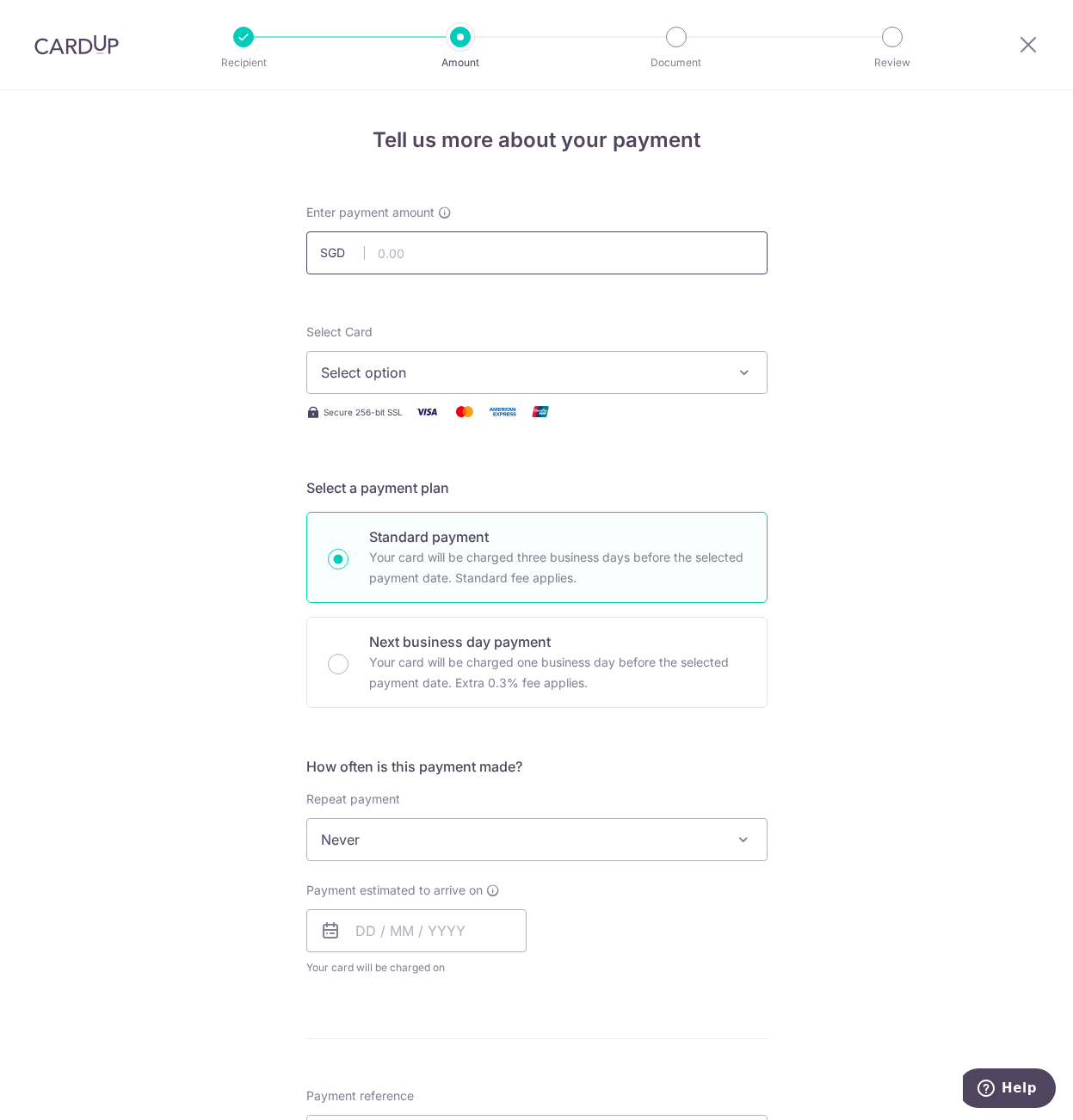
click at [407, 261] on input "text" at bounding box center [536, 253] width 461 height 43
type input "5,910.00"
click at [176, 341] on div "Tell us more about your payment Enter payment amount SGD 5,910.00 5910.00 Selec…" at bounding box center [536, 868] width 1073 height 1556
click at [365, 389] on button "Select option" at bounding box center [536, 372] width 461 height 43
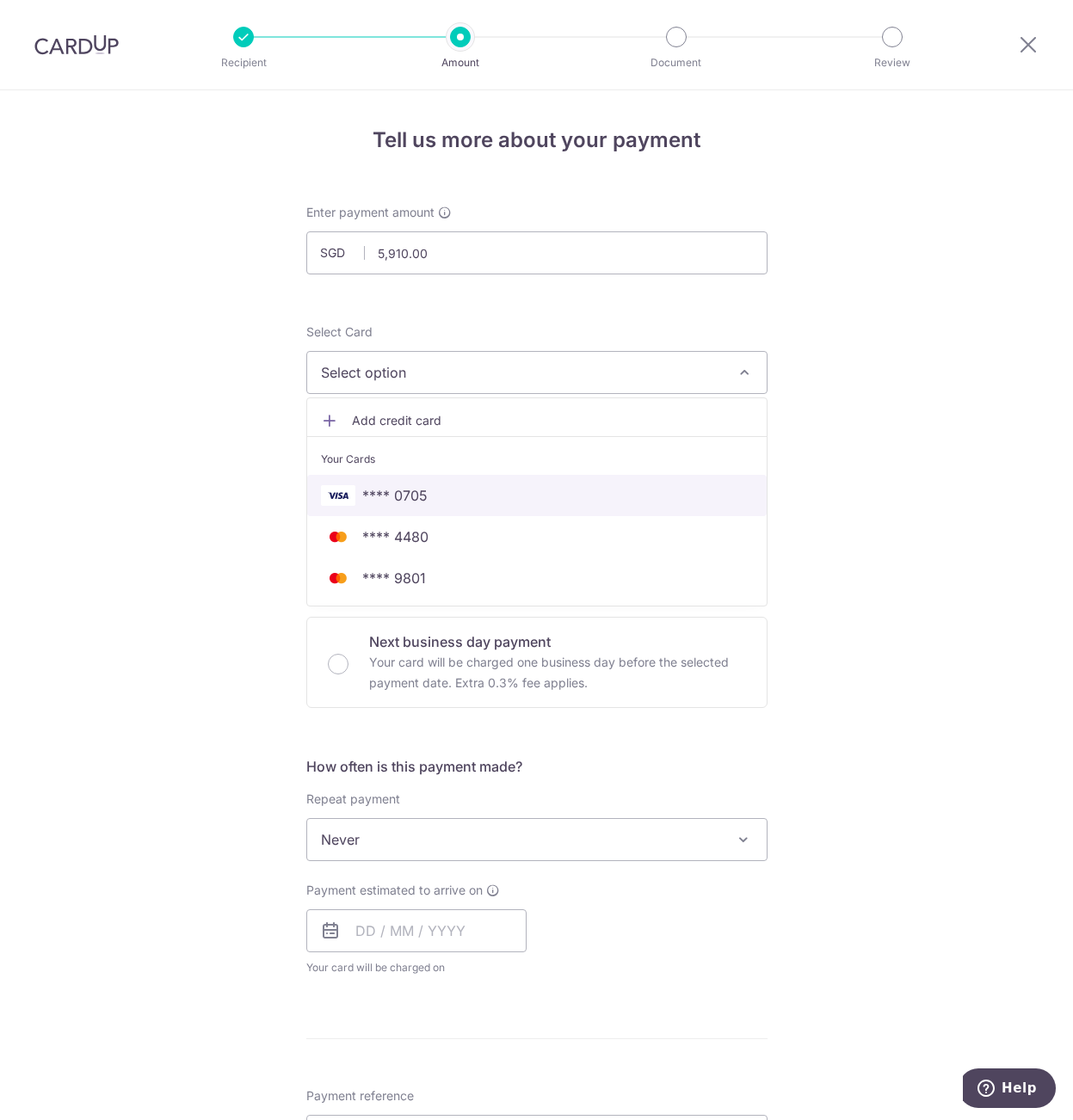
click at [372, 491] on span "**** 0705" at bounding box center [395, 496] width 66 height 21
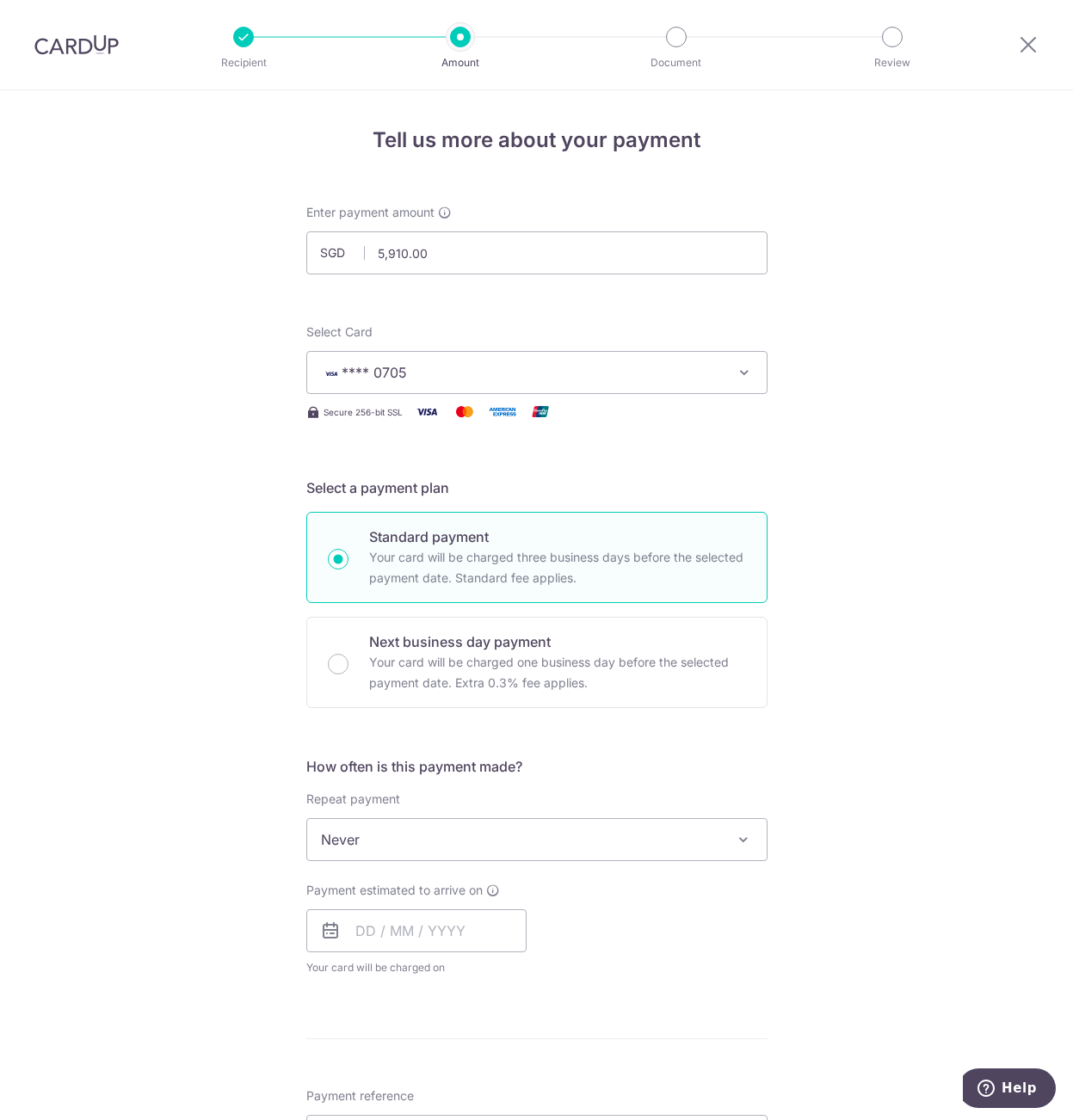
click at [240, 623] on div "Tell us more about your payment Enter payment amount SGD 5,910.00 5910.00 Selec…" at bounding box center [536, 868] width 1073 height 1556
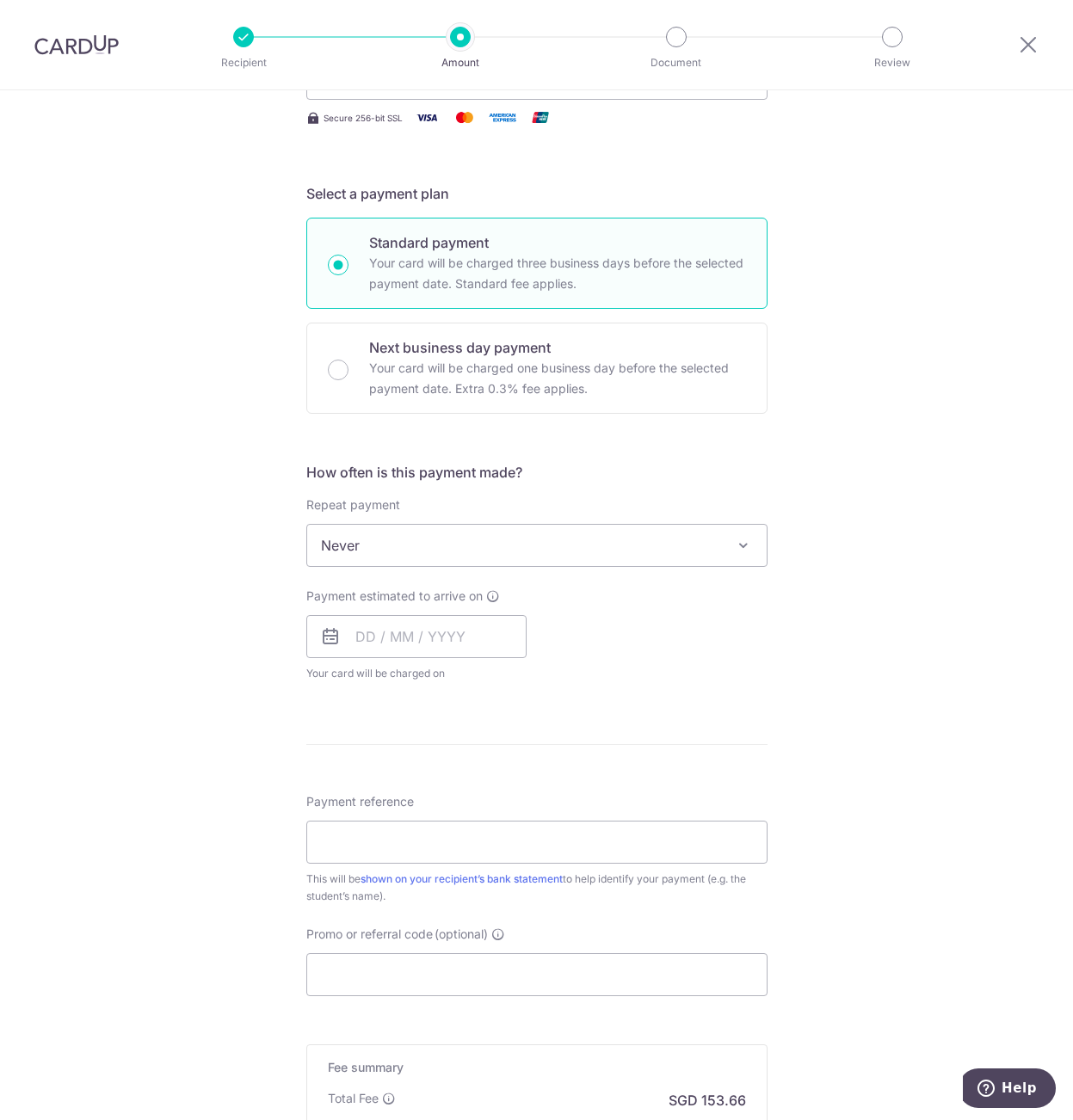
scroll to position [344, 0]
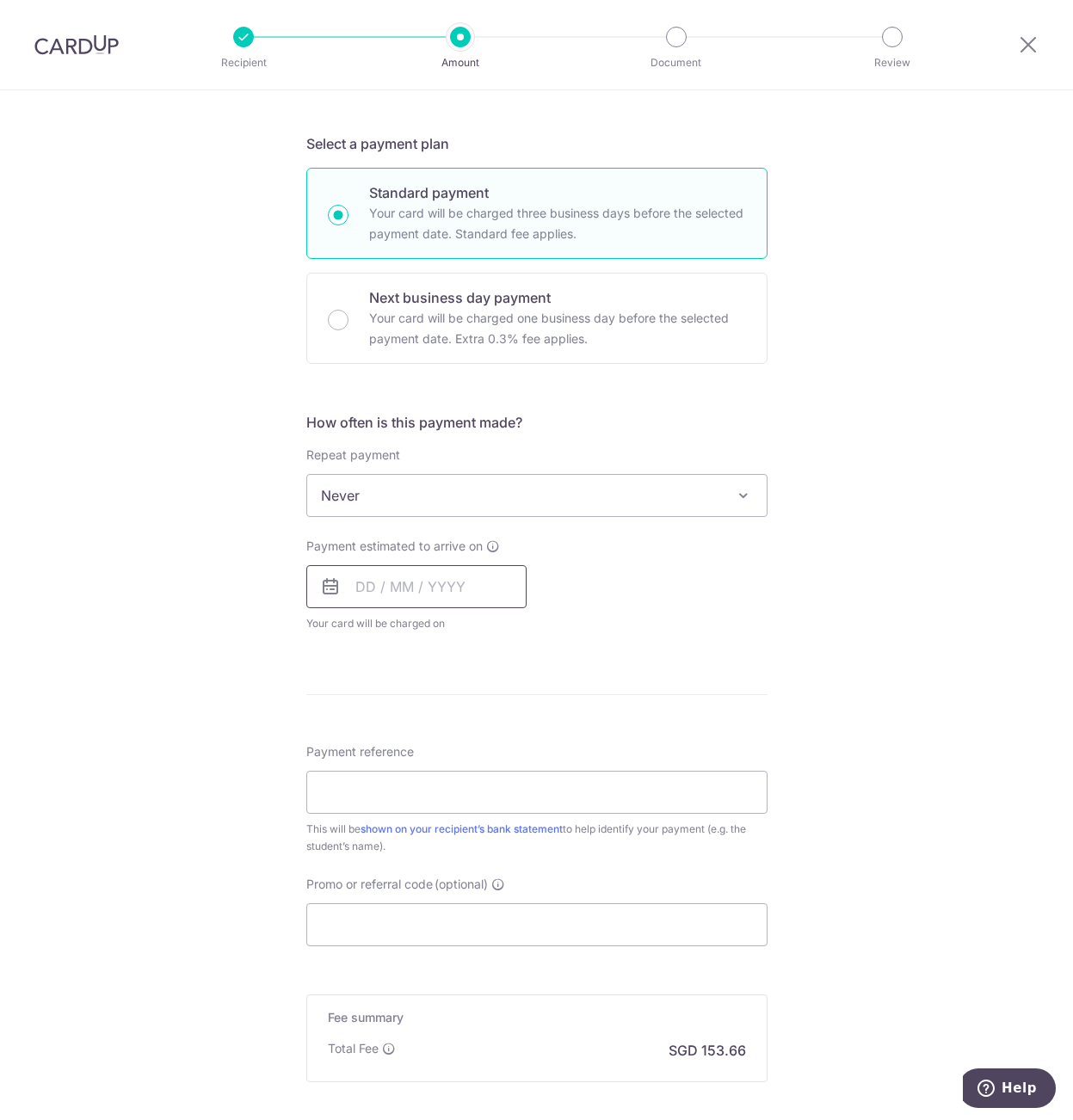
click at [394, 587] on input "text" at bounding box center [416, 587] width 220 height 43
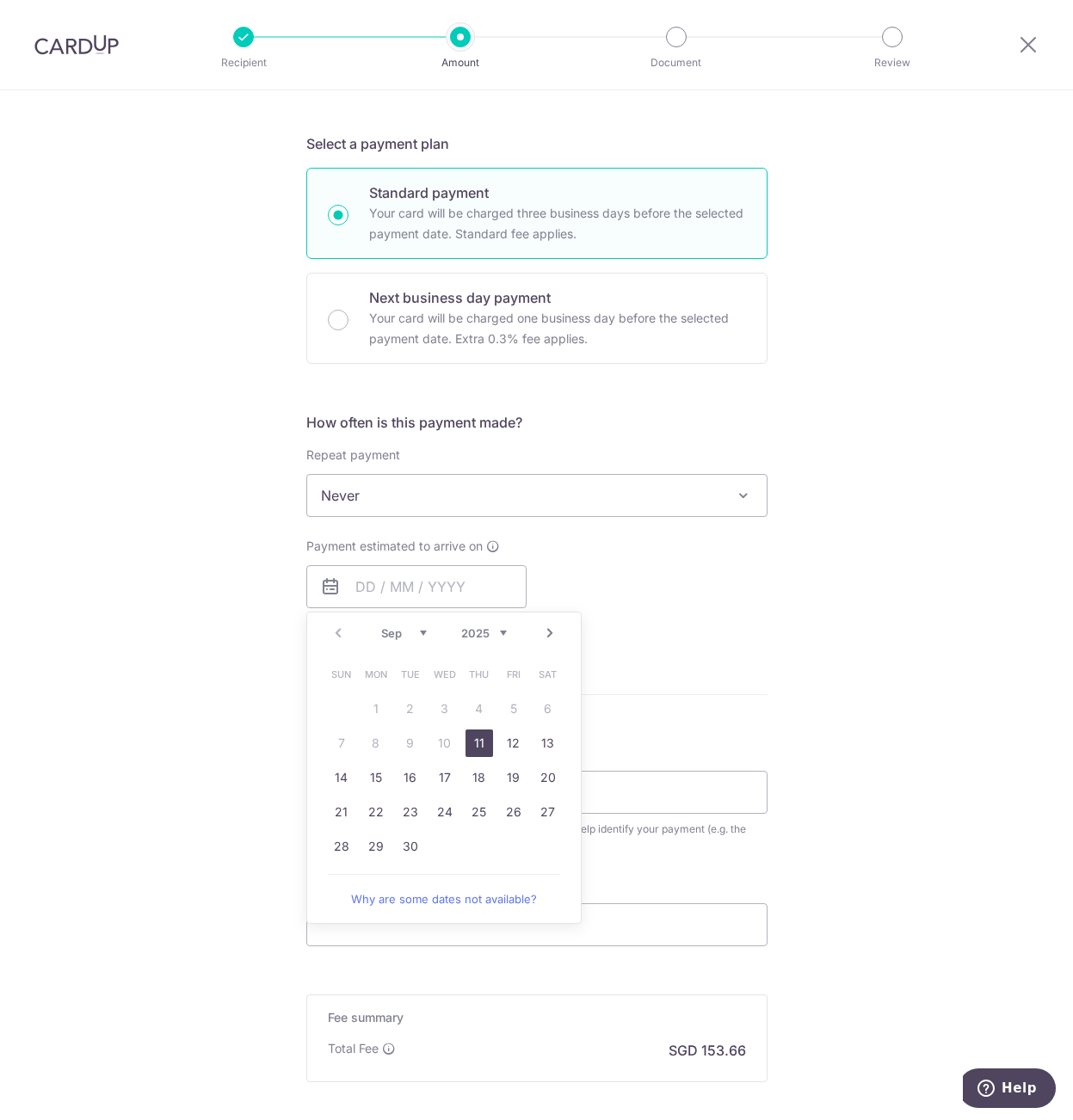
click at [337, 709] on table "Sun Mon Tue Wed Thu Fri Sat 1 2 3 4 5 6 7 8 9 10 11 12 13 14 15 16 17 18 19 20 …" at bounding box center [444, 760] width 241 height 206
click at [472, 741] on link "11" at bounding box center [480, 743] width 28 height 28
type input "11/09/2025"
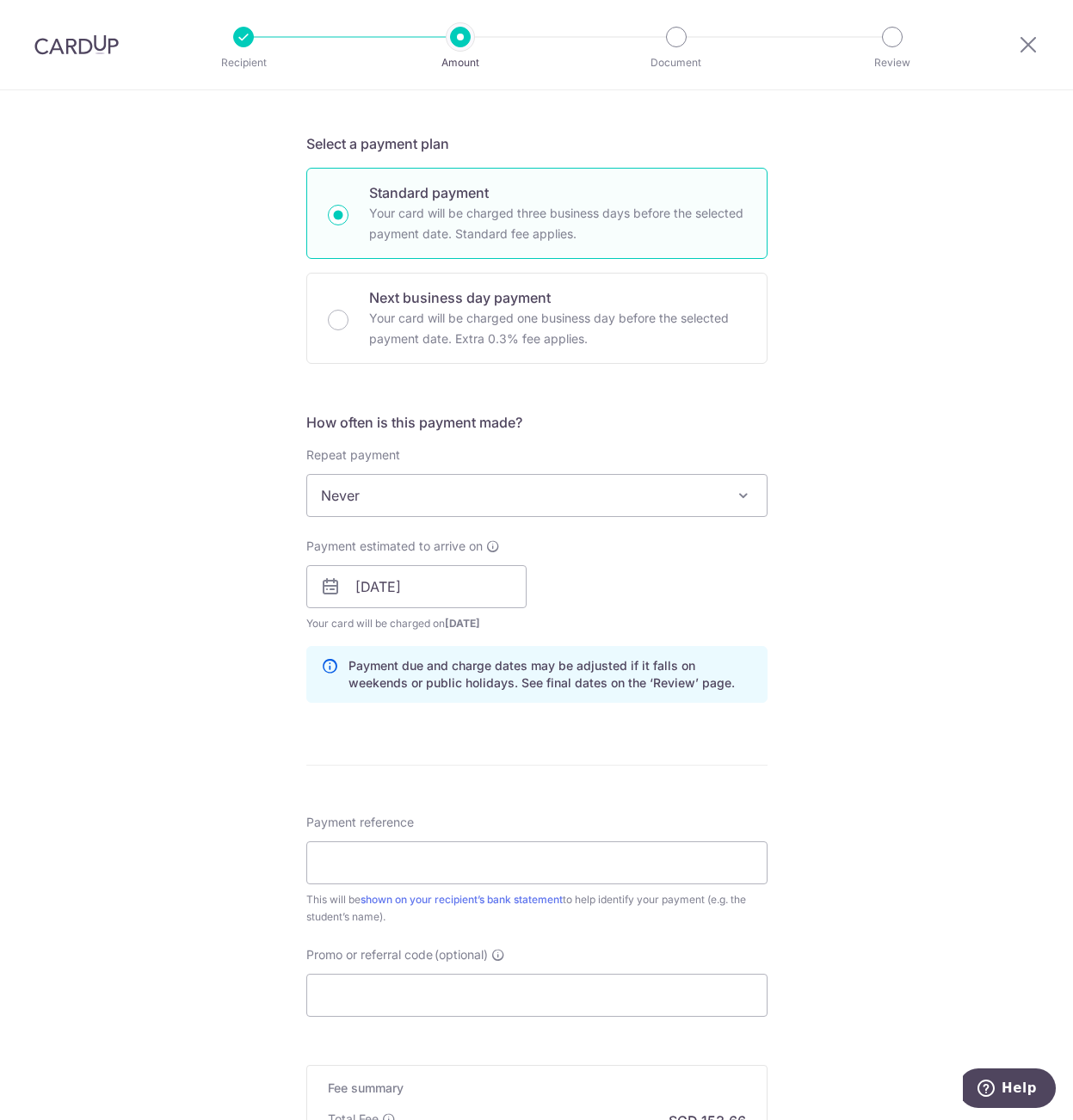
click at [930, 618] on div "Tell us more about your payment Enter payment amount SGD 5,910.00 5910.00 Selec…" at bounding box center [536, 560] width 1073 height 1627
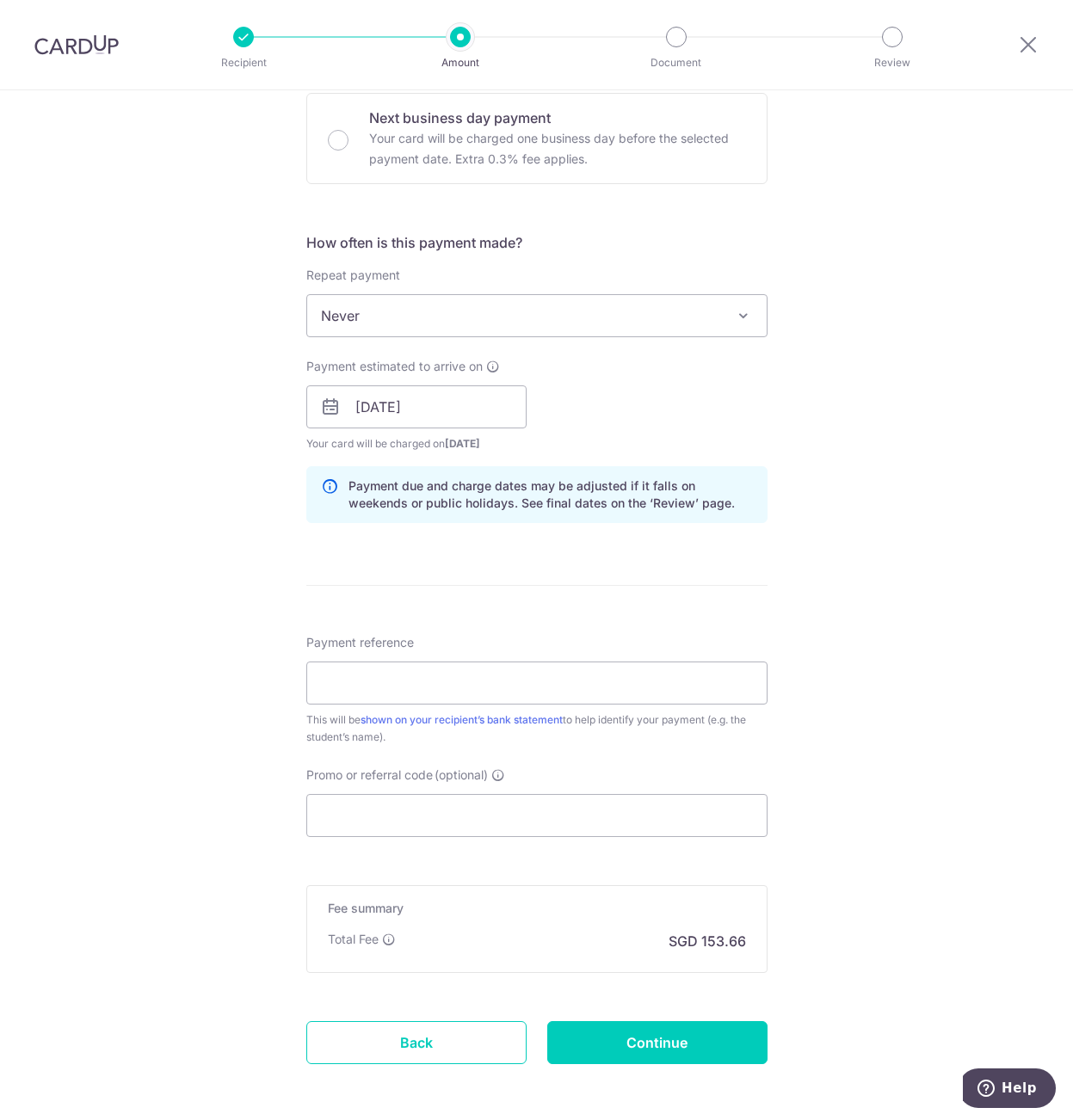
scroll to position [597, 0]
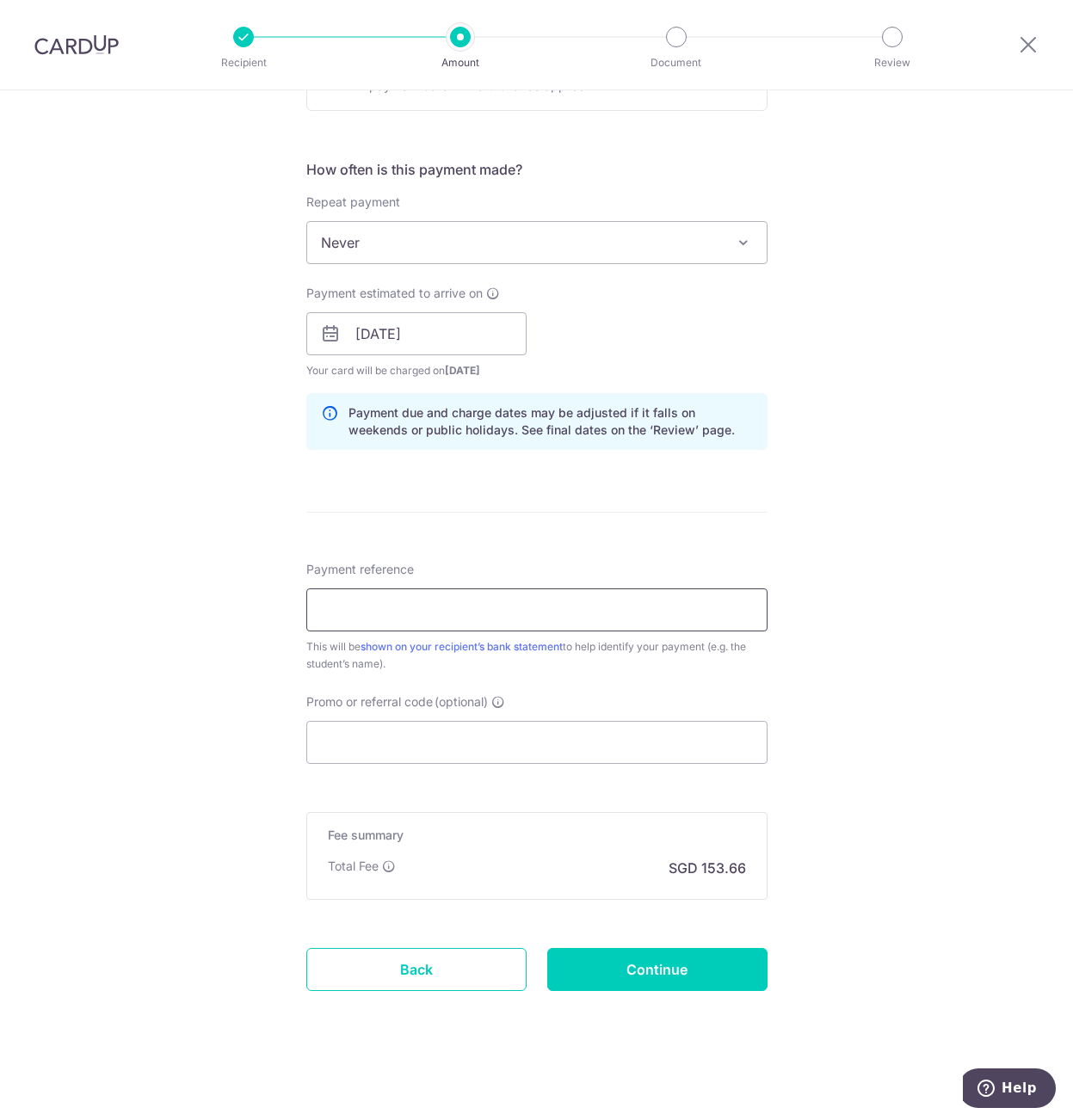
drag, startPoint x: 337, startPoint y: 604, endPoint x: 233, endPoint y: 599, distance: 104.1
click at [334, 607] on input "Payment reference" at bounding box center [536, 610] width 461 height 43
type input "CM150-2025-Q4-027"
click at [169, 704] on div "Tell us more about your payment Enter payment amount SGD 5,910.00 5910.00 Selec…" at bounding box center [536, 306] width 1073 height 1627
click at [207, 741] on div "Tell us more about your payment Enter payment amount SGD 5,910.00 5910.00 Selec…" at bounding box center [536, 306] width 1073 height 1627
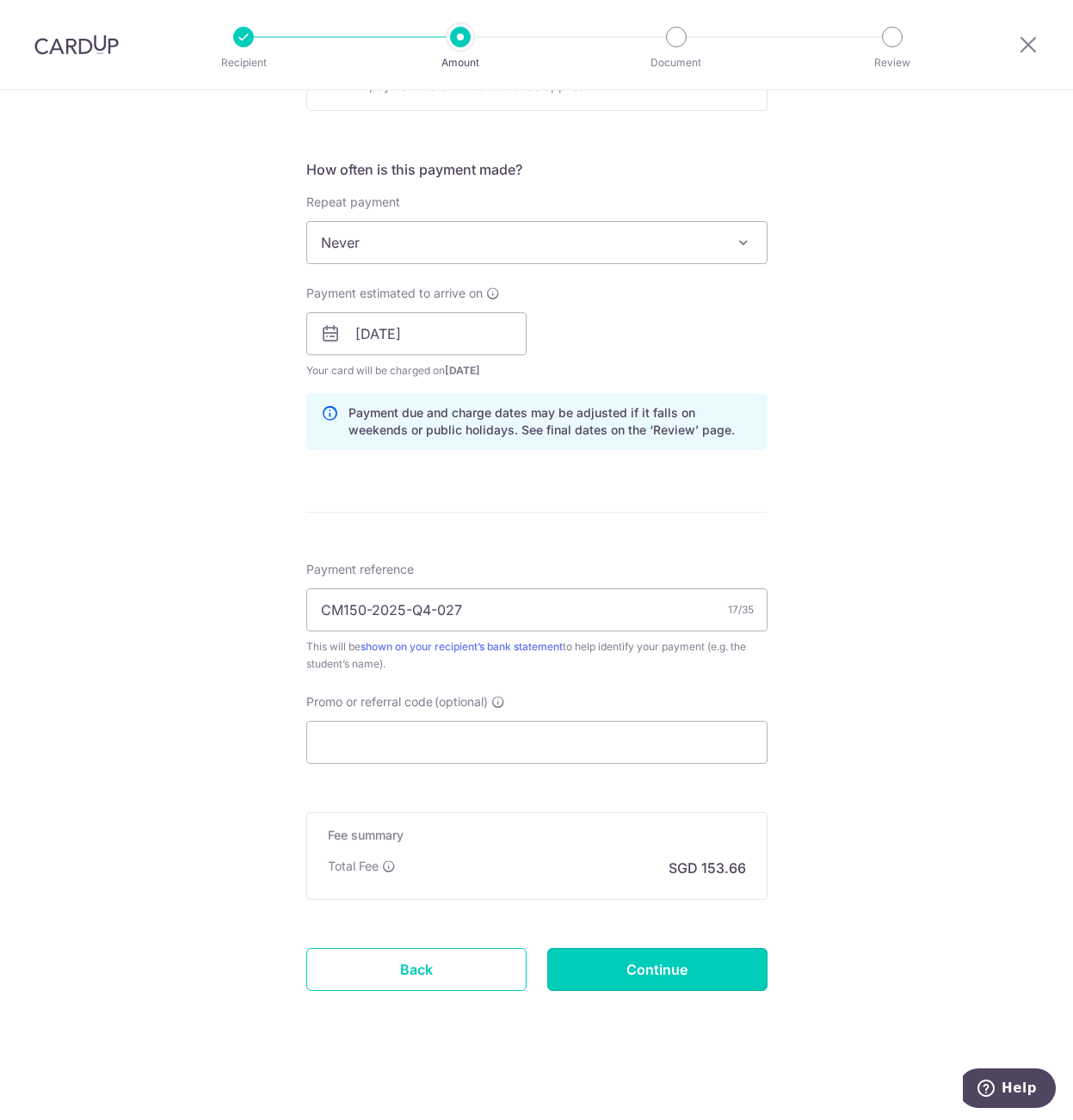
click at [618, 973] on input "Continue" at bounding box center [657, 969] width 220 height 43
type input "Create Schedule"
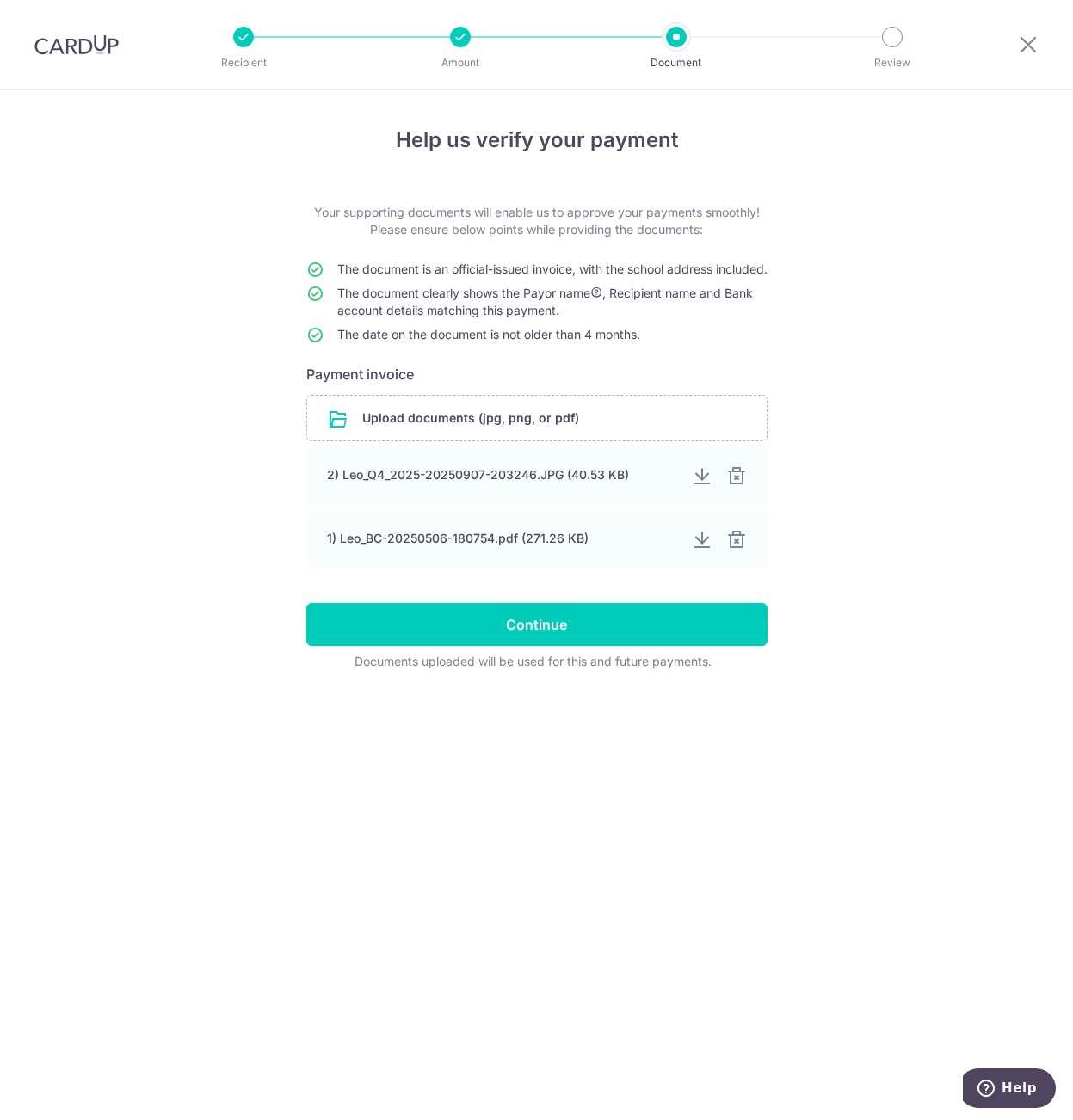
click at [154, 619] on div "Help us verify your payment Your supporting documents will enable us to approve…" at bounding box center [536, 605] width 1073 height 1029
click at [737, 551] on div at bounding box center [736, 541] width 21 height 21
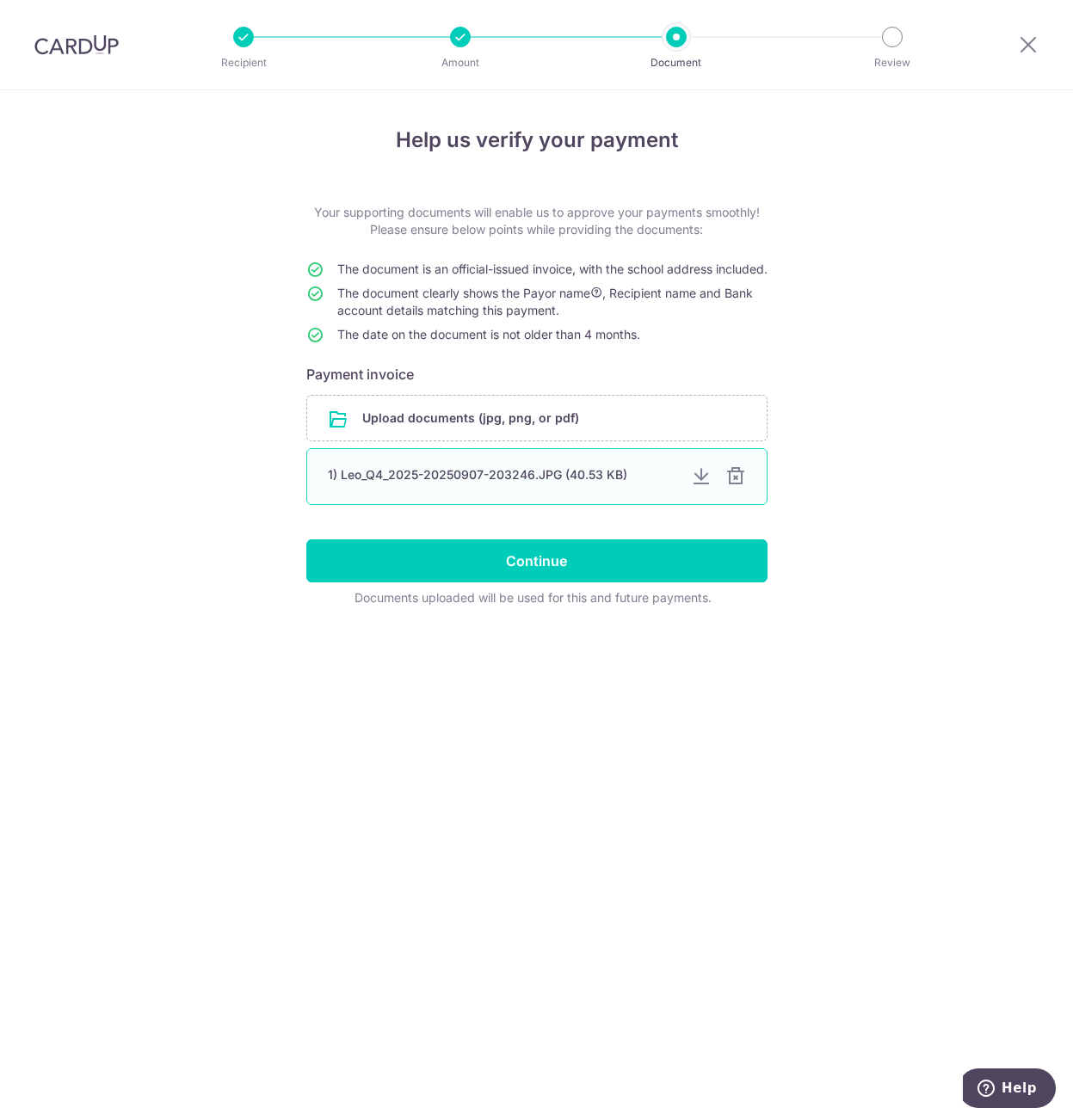
click at [740, 487] on div at bounding box center [736, 477] width 21 height 21
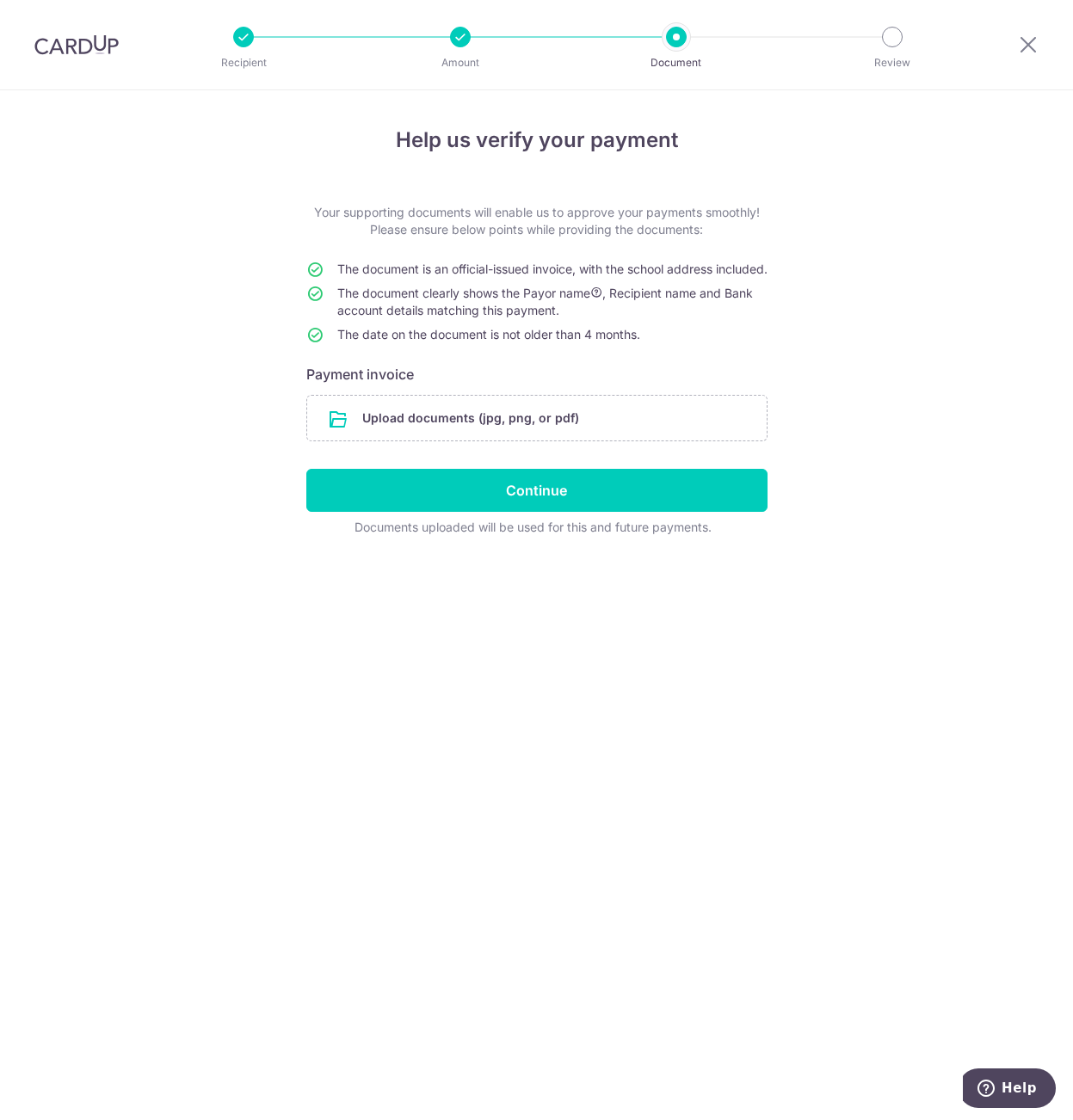
drag, startPoint x: 110, startPoint y: 214, endPoint x: 124, endPoint y: 222, distance: 16.1
click at [113, 212] on div "Help us verify your payment Your supporting documents will enable us to approve…" at bounding box center [536, 605] width 1073 height 1029
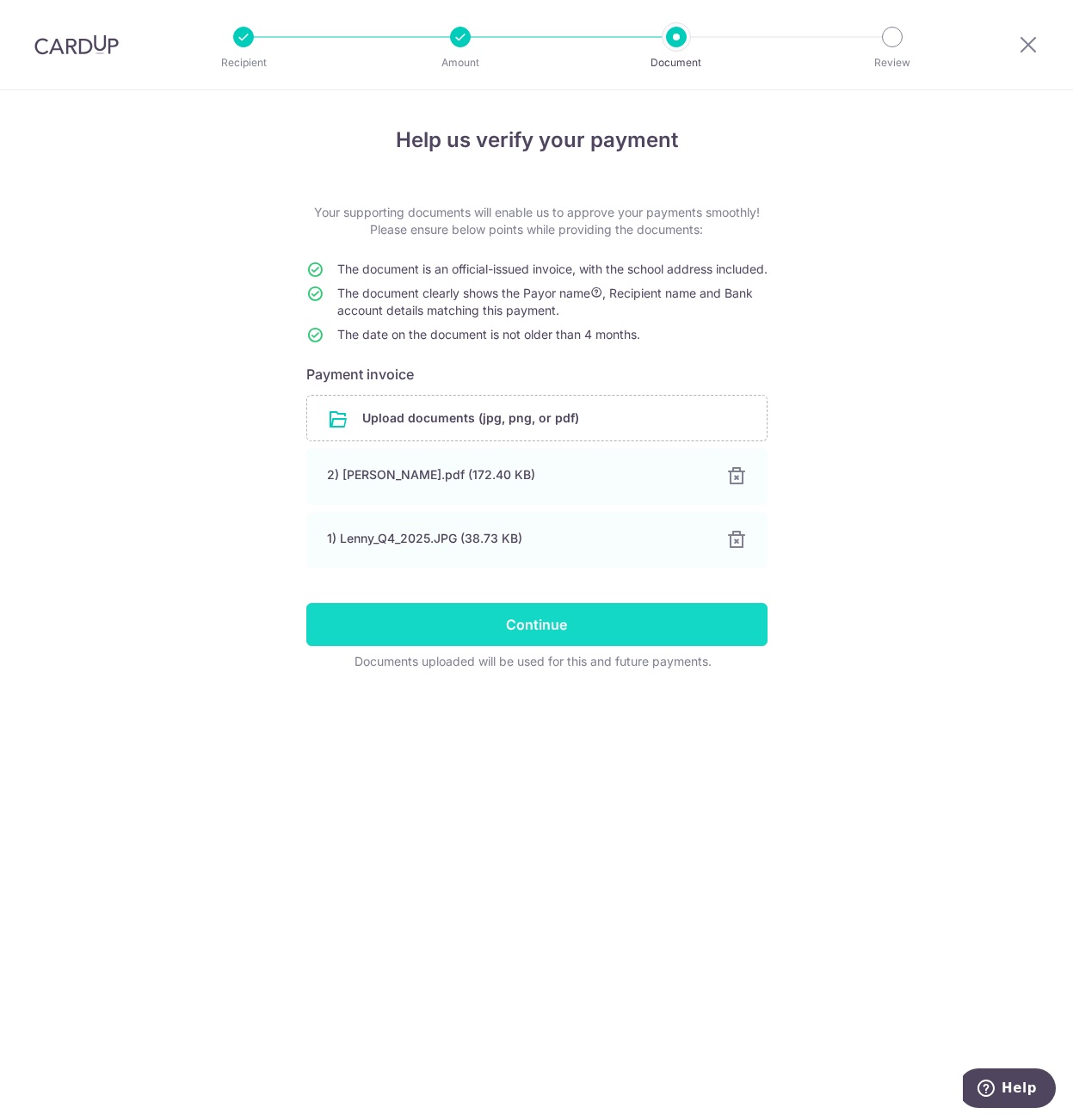
click at [532, 646] on input "Continue" at bounding box center [536, 624] width 461 height 43
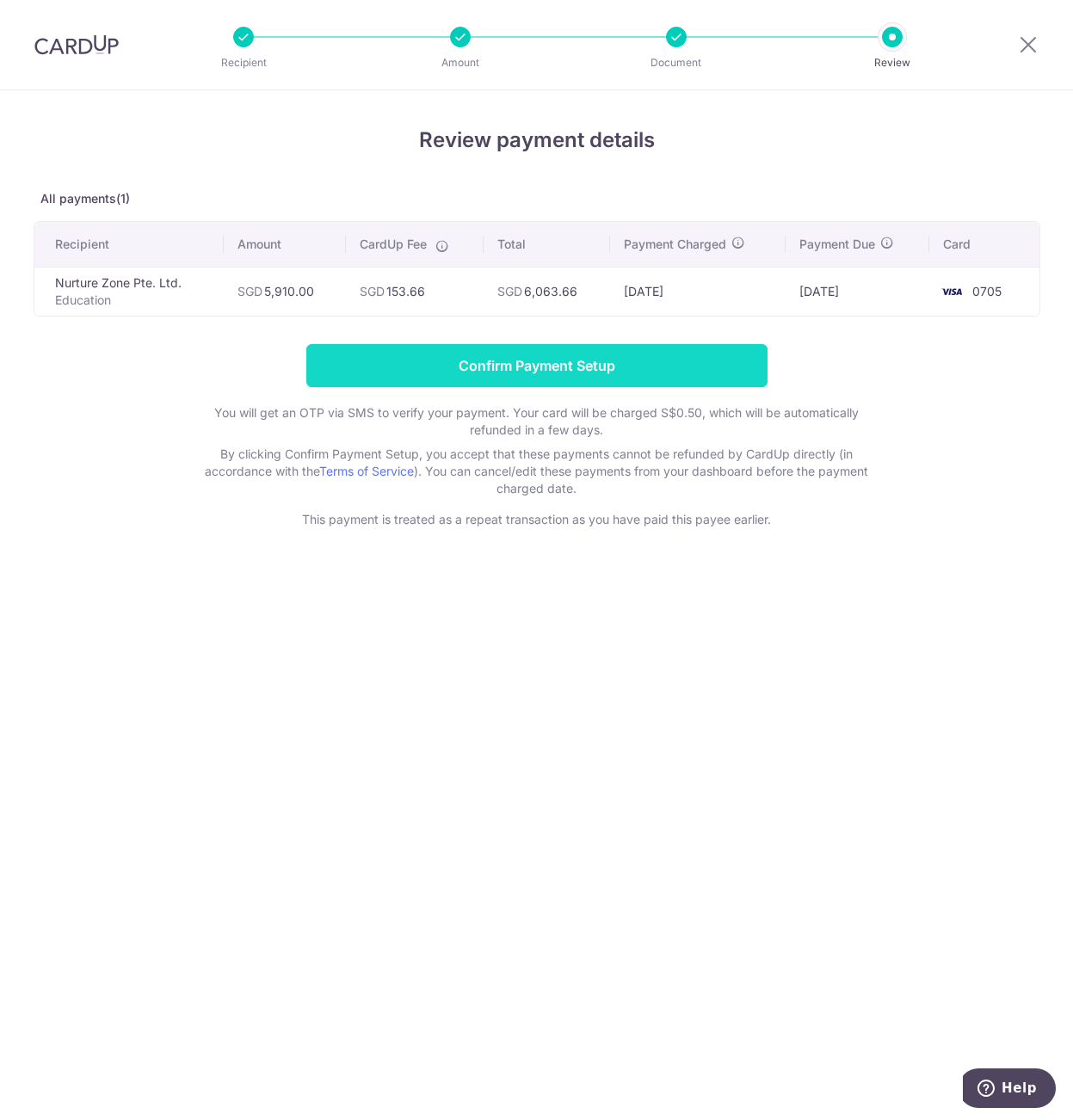
click at [678, 370] on input "Confirm Payment Setup" at bounding box center [536, 366] width 461 height 43
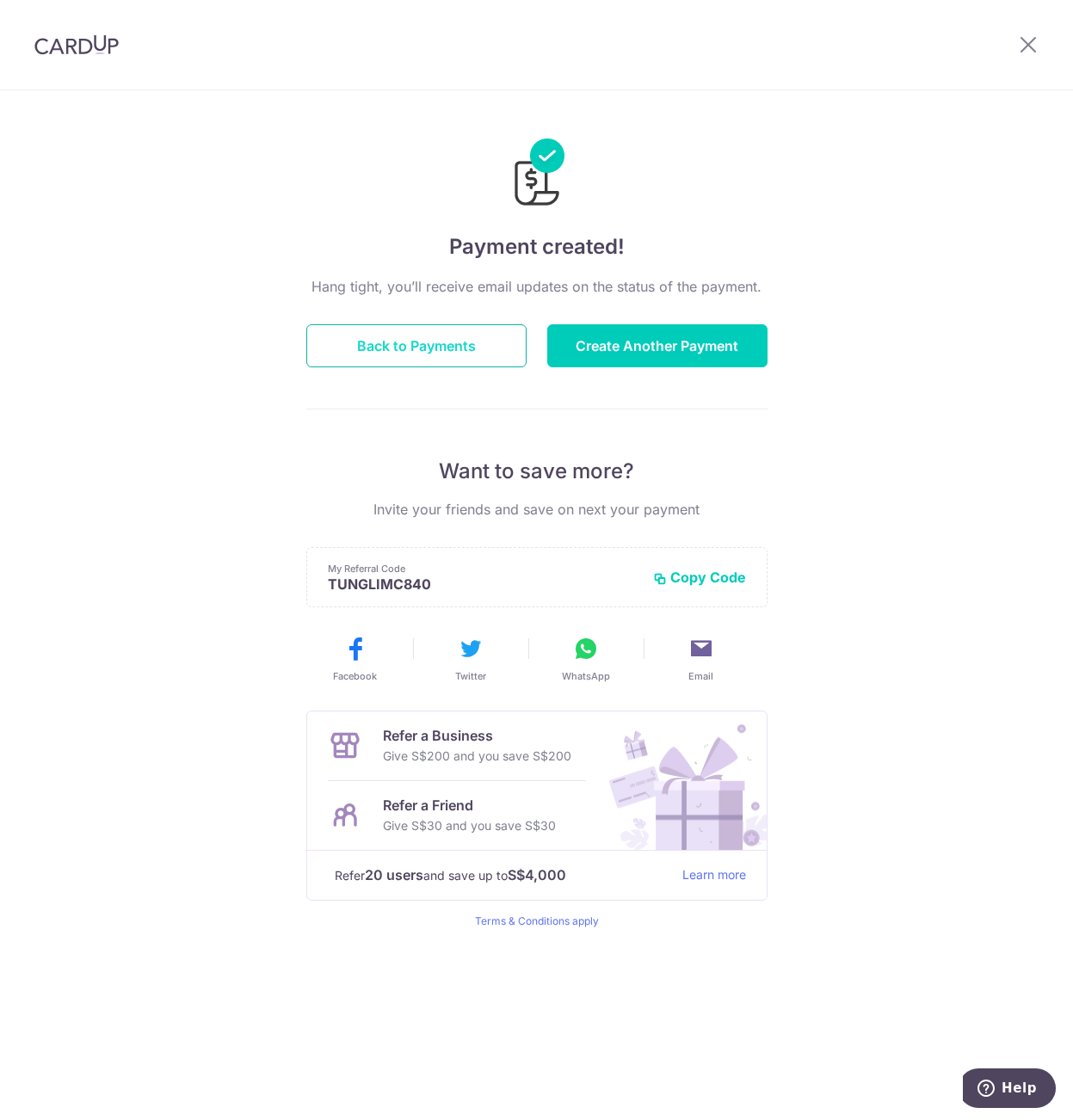
click at [393, 352] on button "Back to Payments" at bounding box center [416, 346] width 220 height 43
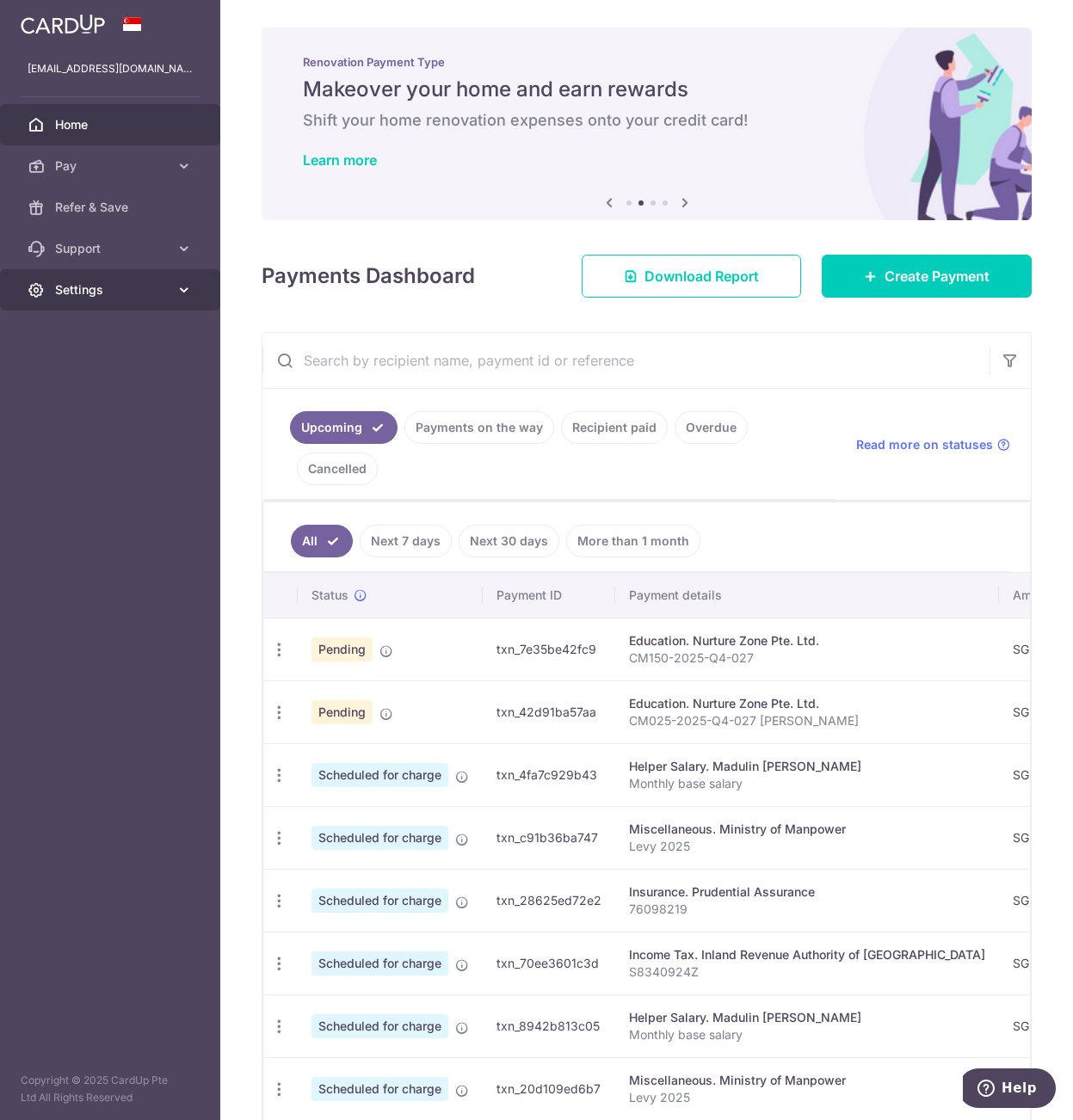
click at [183, 288] on icon at bounding box center [185, 290] width 17 height 17
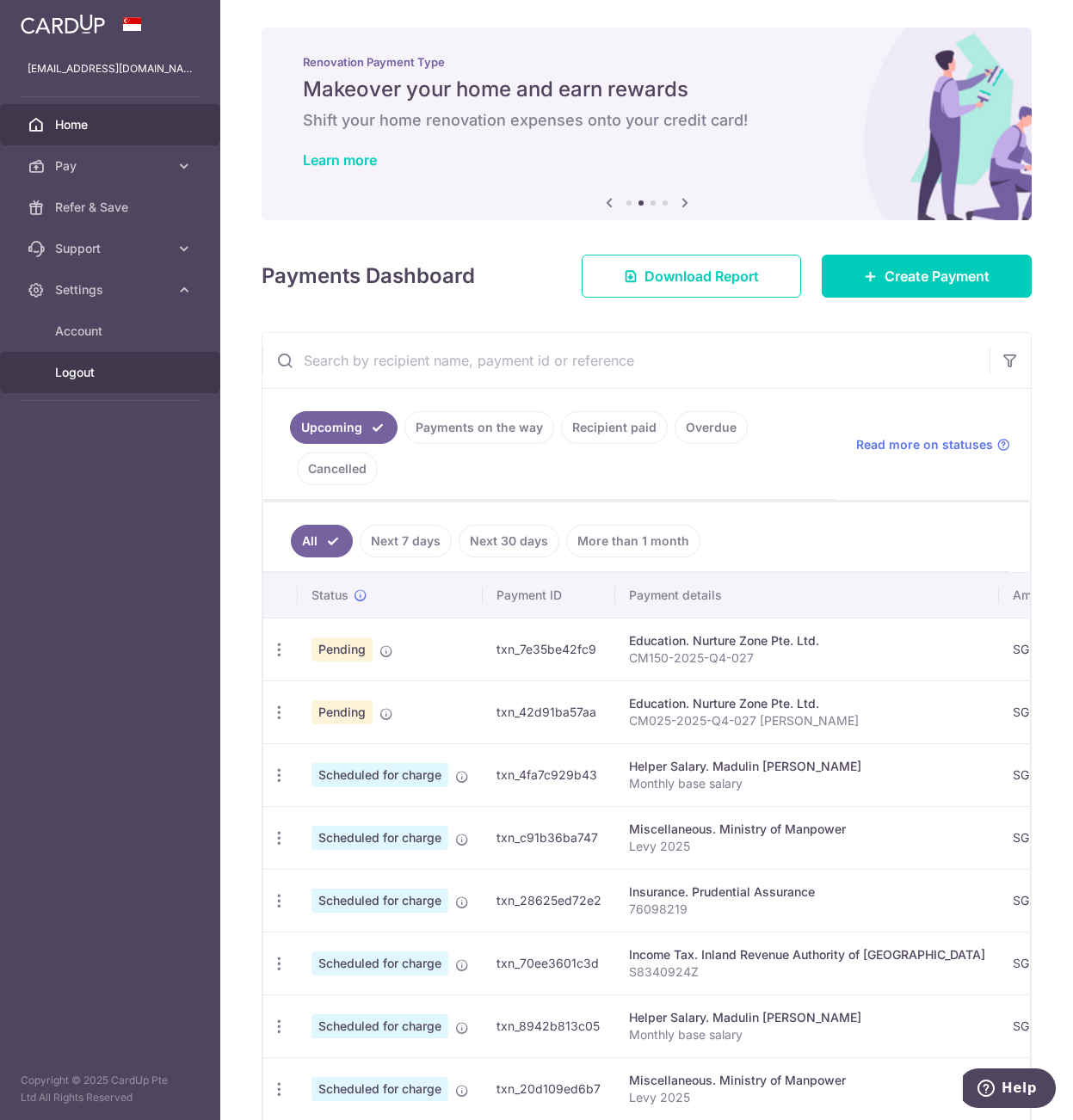
click at [85, 378] on span "Logout" at bounding box center [112, 372] width 114 height 17
